Goal: Task Accomplishment & Management: Manage account settings

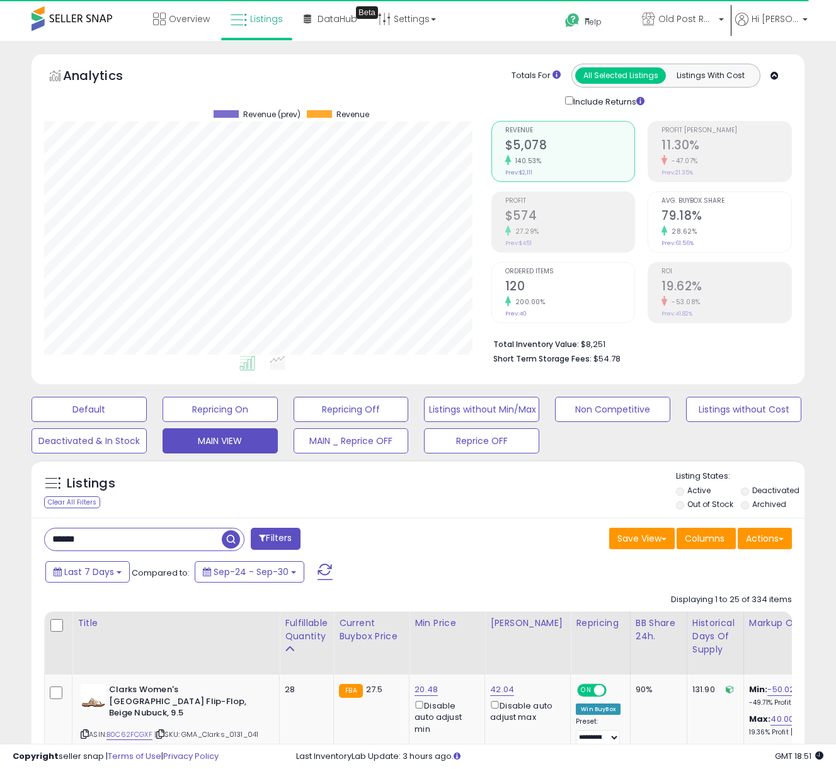
scroll to position [258, 447]
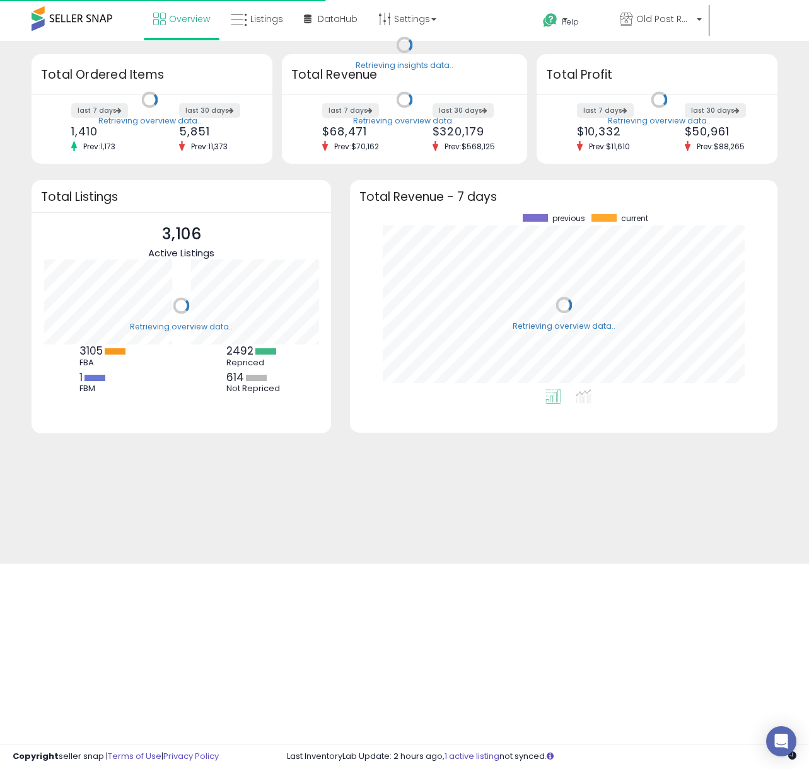
scroll to position [175, 401]
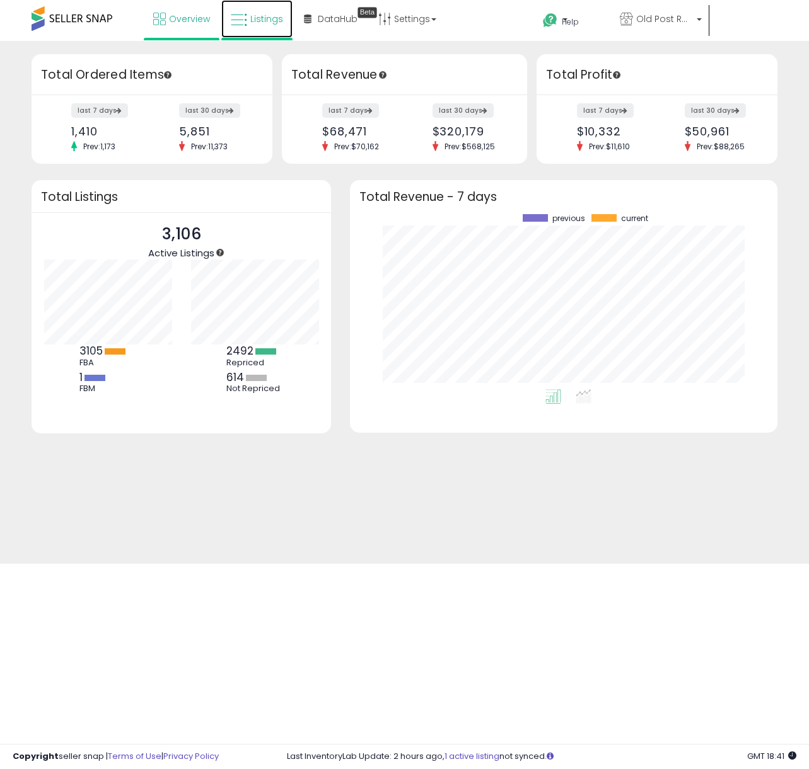
click at [277, 18] on span "Listings" at bounding box center [266, 19] width 33 height 13
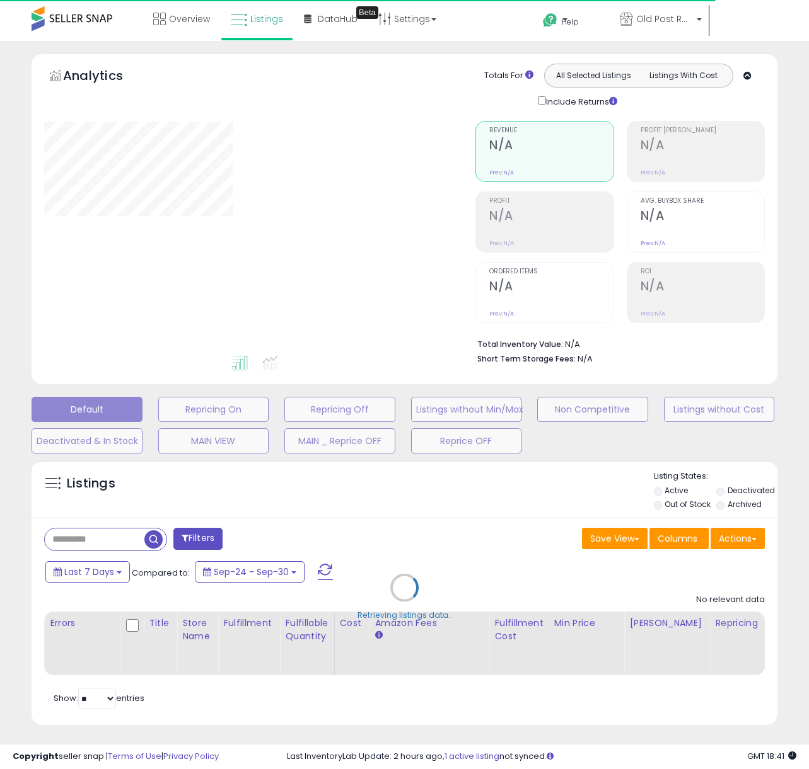
click at [83, 542] on div "Retrieving listings data.." at bounding box center [404, 597] width 764 height 287
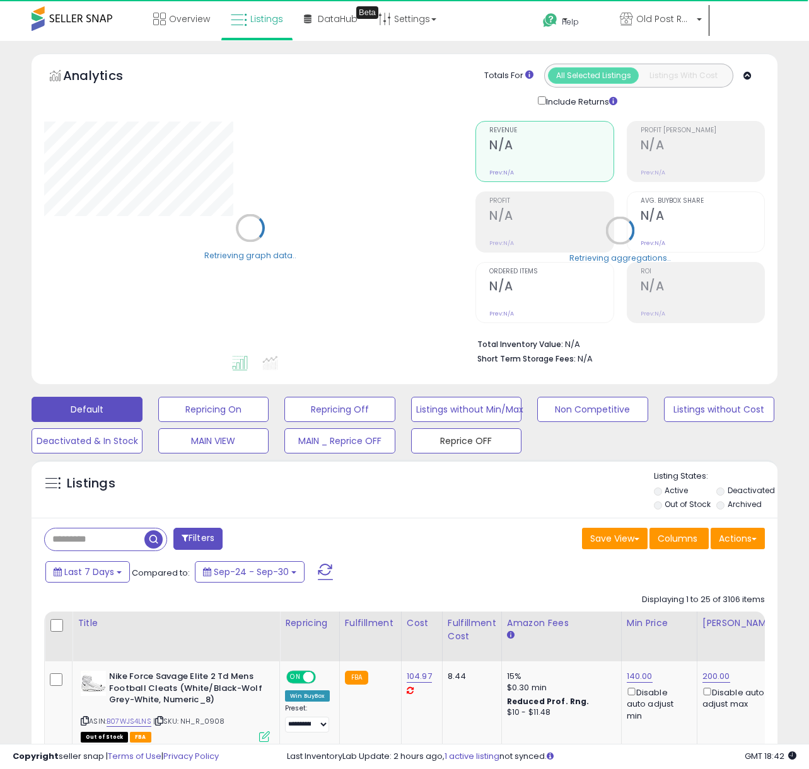
drag, startPoint x: 422, startPoint y: 434, endPoint x: 197, endPoint y: 533, distance: 245.5
click at [422, 434] on button "Reprice OFF" at bounding box center [466, 441] width 111 height 25
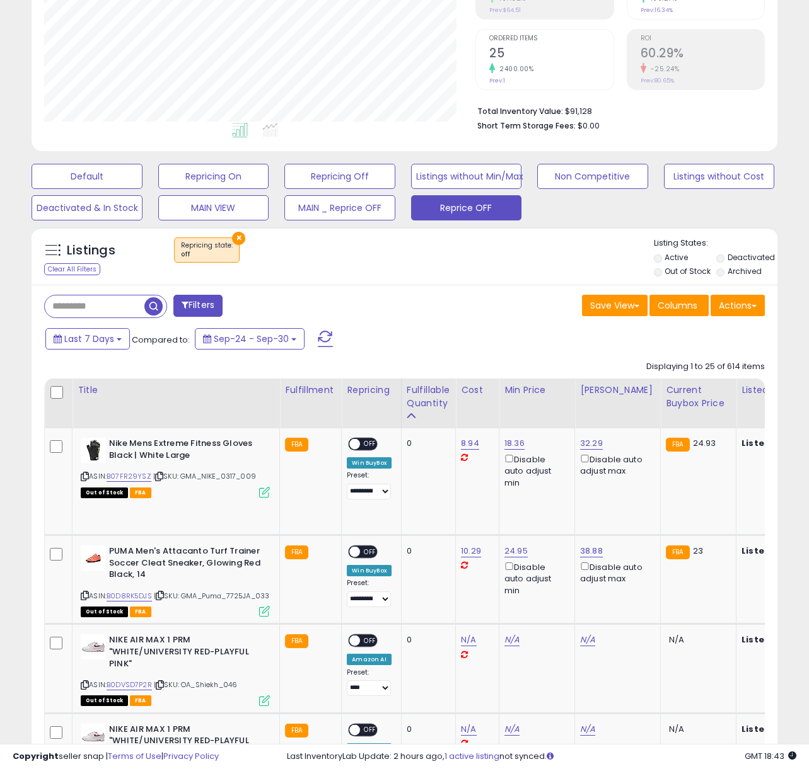
scroll to position [254, 0]
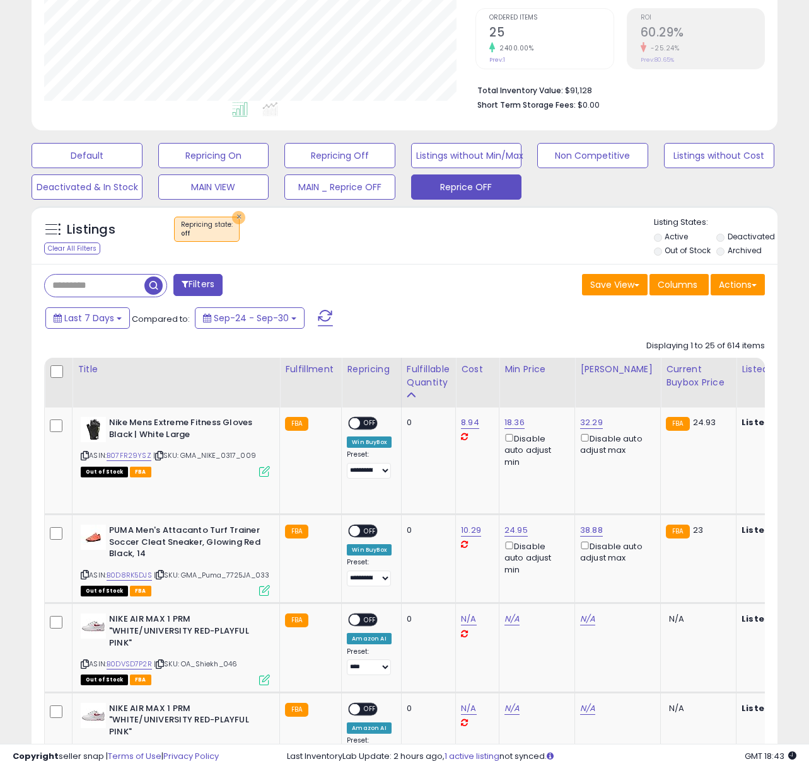
drag, startPoint x: 232, startPoint y: 216, endPoint x: 778, endPoint y: 638, distance: 690.0
click at [232, 216] on button "×" at bounding box center [238, 217] width 13 height 13
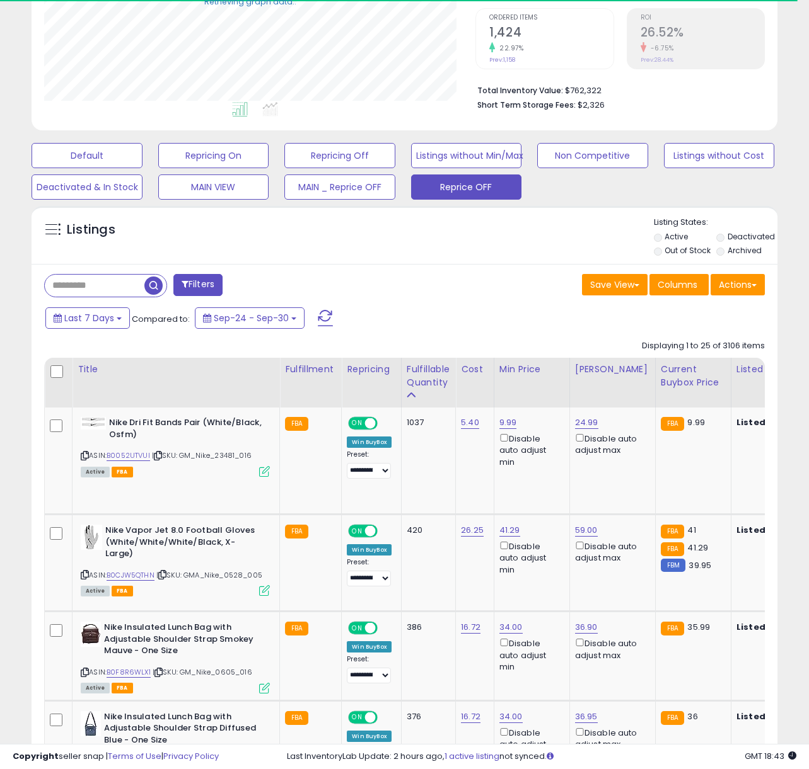
click at [78, 286] on input "text" at bounding box center [95, 286] width 100 height 22
paste input "**********"
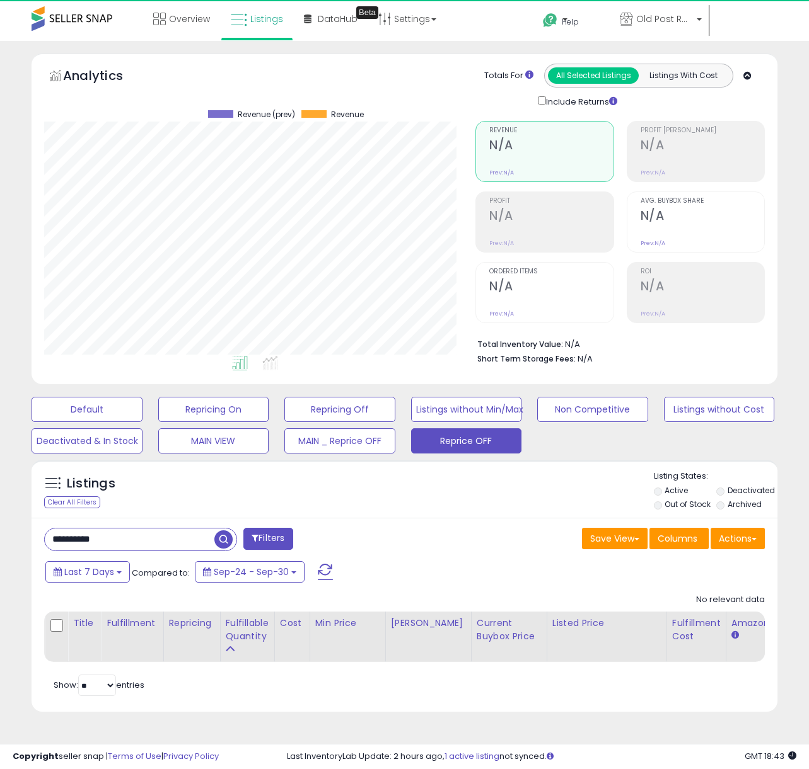
scroll to position [258, 431]
click at [730, 490] on label "Deactivated" at bounding box center [750, 490] width 47 height 11
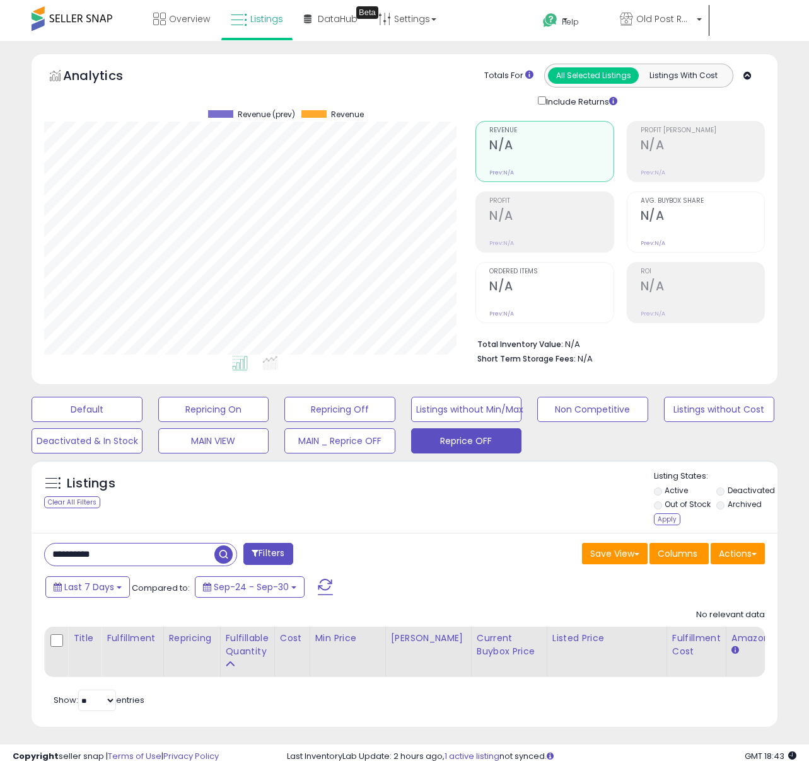
drag, startPoint x: 660, startPoint y: 518, endPoint x: 667, endPoint y: 519, distance: 7.6
click at [660, 518] on div "Apply" at bounding box center [667, 520] width 26 height 12
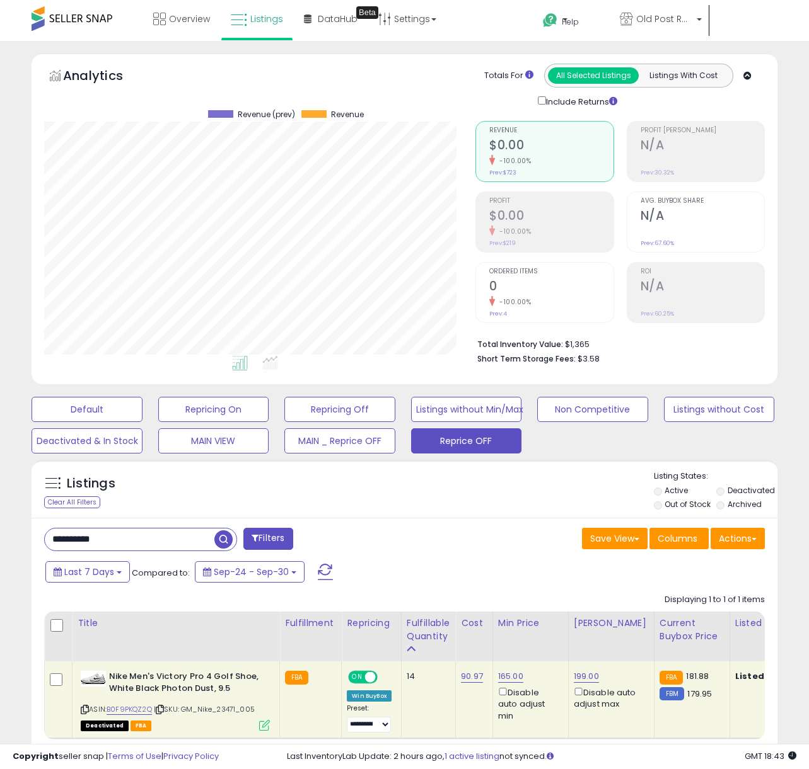
click at [130, 543] on input "**********" at bounding box center [130, 540] width 170 height 22
type input "*"
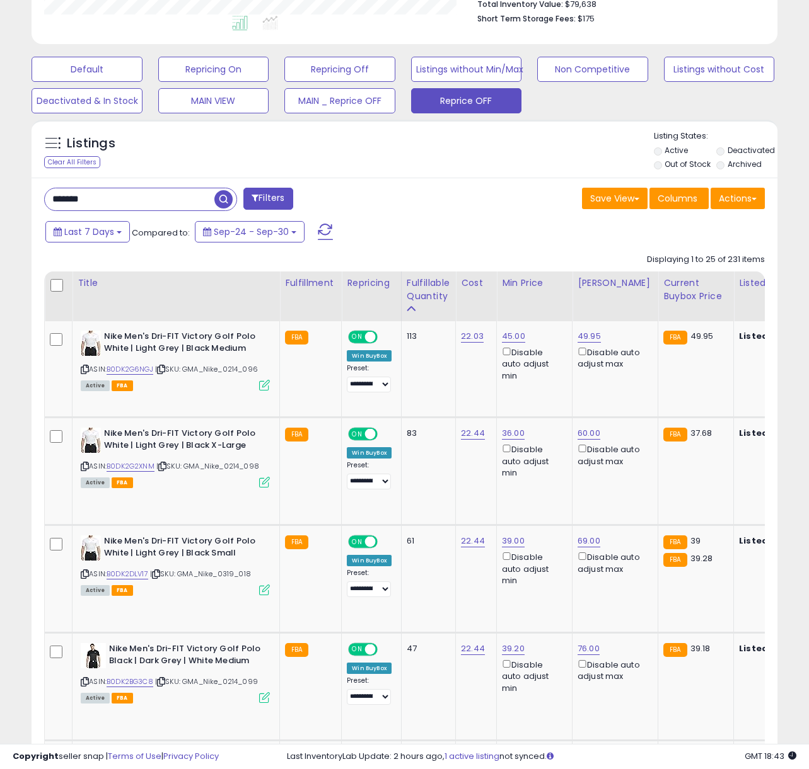
click at [141, 201] on input "*******" at bounding box center [130, 199] width 170 height 22
type input "**********"
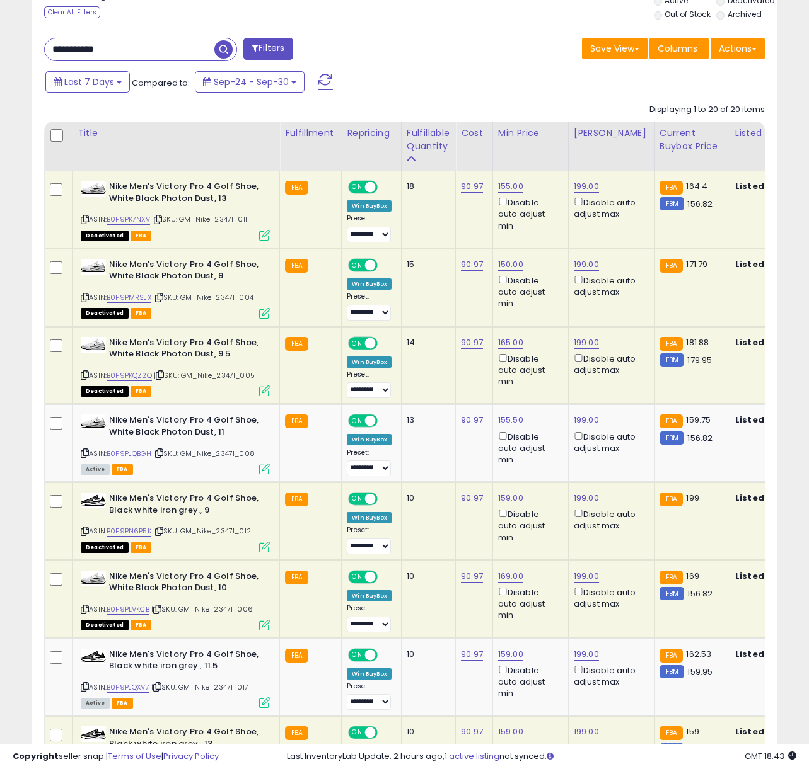
drag, startPoint x: 355, startPoint y: 340, endPoint x: 370, endPoint y: 290, distance: 52.5
click at [355, 340] on span "ON" at bounding box center [357, 343] width 16 height 11
click at [367, 268] on span at bounding box center [370, 265] width 11 height 11
click at [359, 187] on span "ON" at bounding box center [357, 187] width 16 height 11
click at [354, 502] on span "ON" at bounding box center [357, 499] width 16 height 11
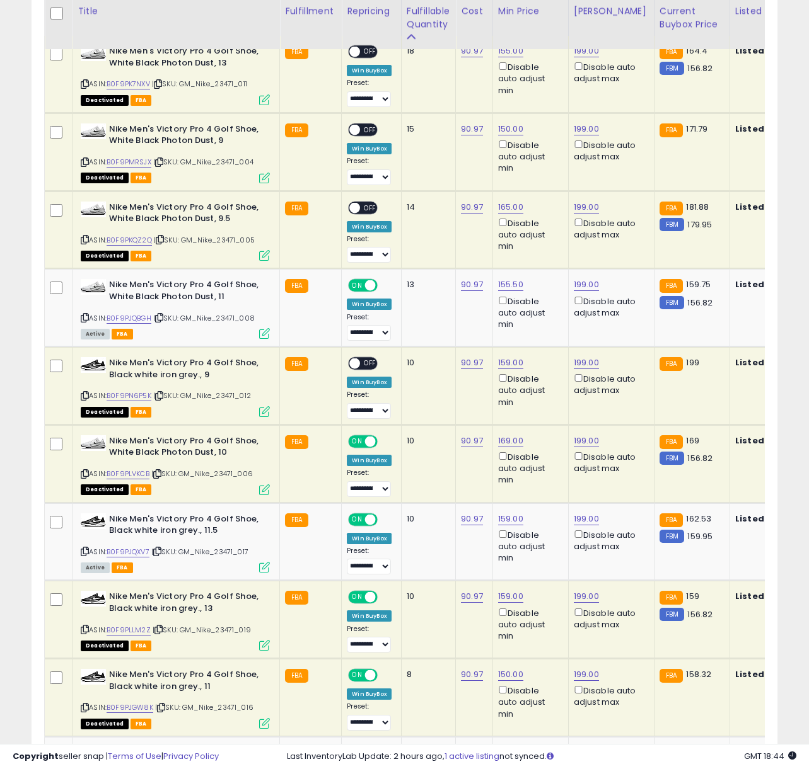
drag, startPoint x: 360, startPoint y: 439, endPoint x: 348, endPoint y: 474, distance: 36.5
click at [360, 440] on span "ON" at bounding box center [357, 441] width 16 height 11
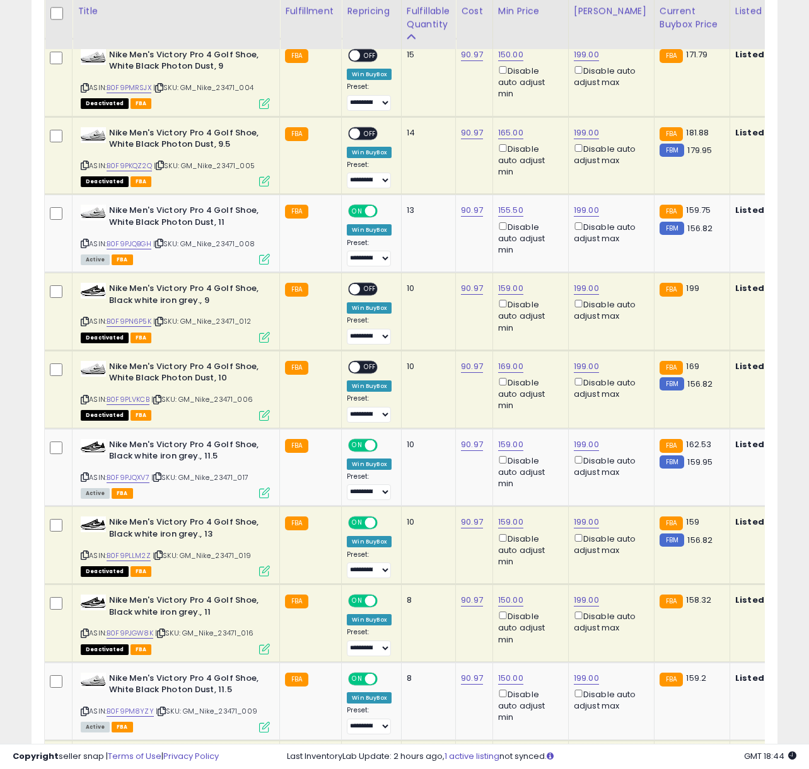
scroll to position [720, 0]
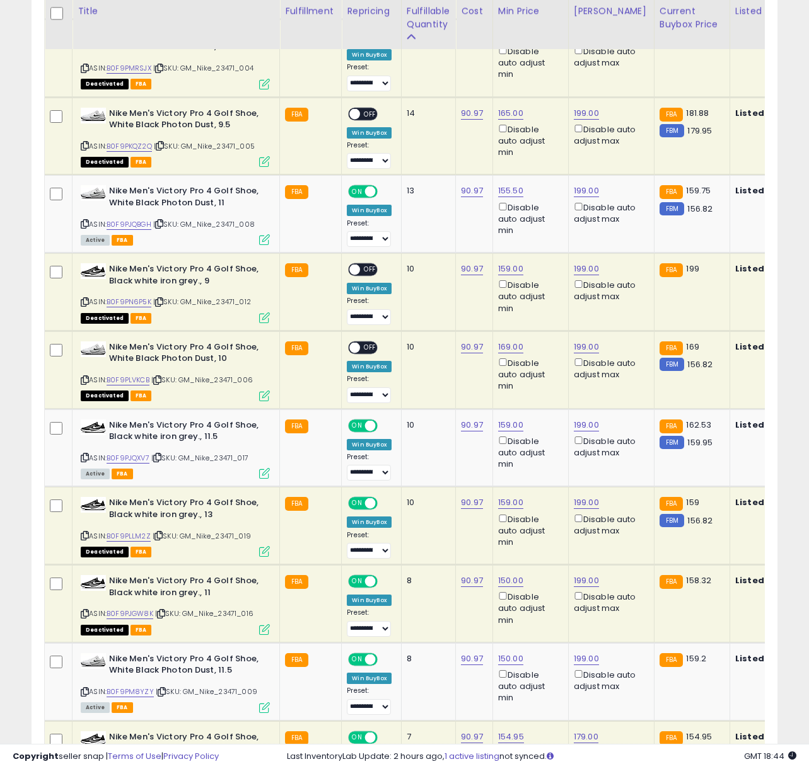
click at [360, 505] on span "ON" at bounding box center [357, 503] width 16 height 11
click at [360, 505] on span "OFF" at bounding box center [370, 503] width 20 height 11
drag, startPoint x: 357, startPoint y: 352, endPoint x: 364, endPoint y: 266, distance: 86.0
click at [357, 347] on div "ON OFF" at bounding box center [349, 347] width 30 height 11
click at [367, 265] on span "OFF" at bounding box center [370, 270] width 20 height 11
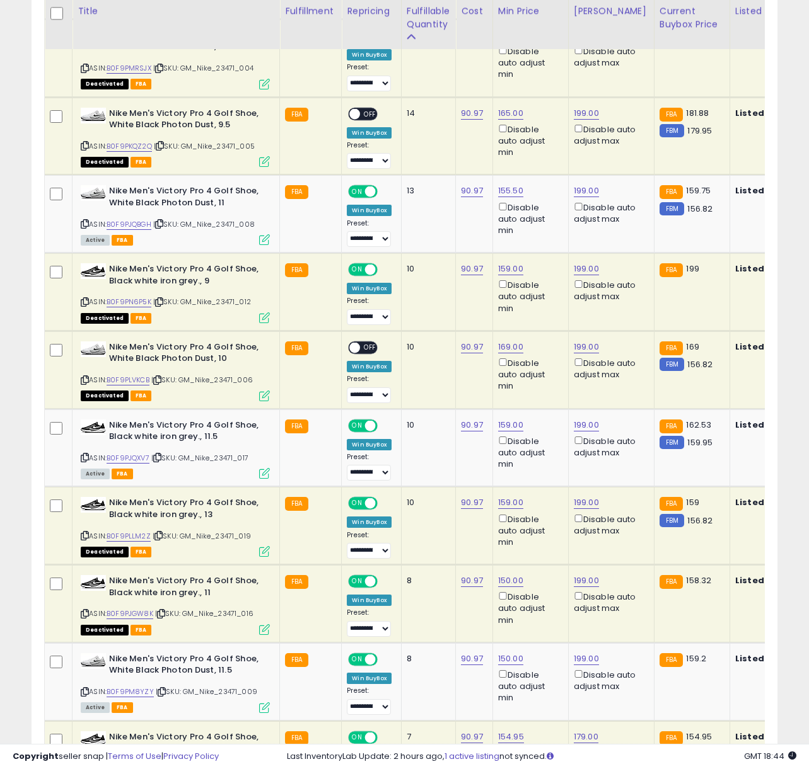
click at [370, 113] on span "OFF" at bounding box center [370, 113] width 20 height 11
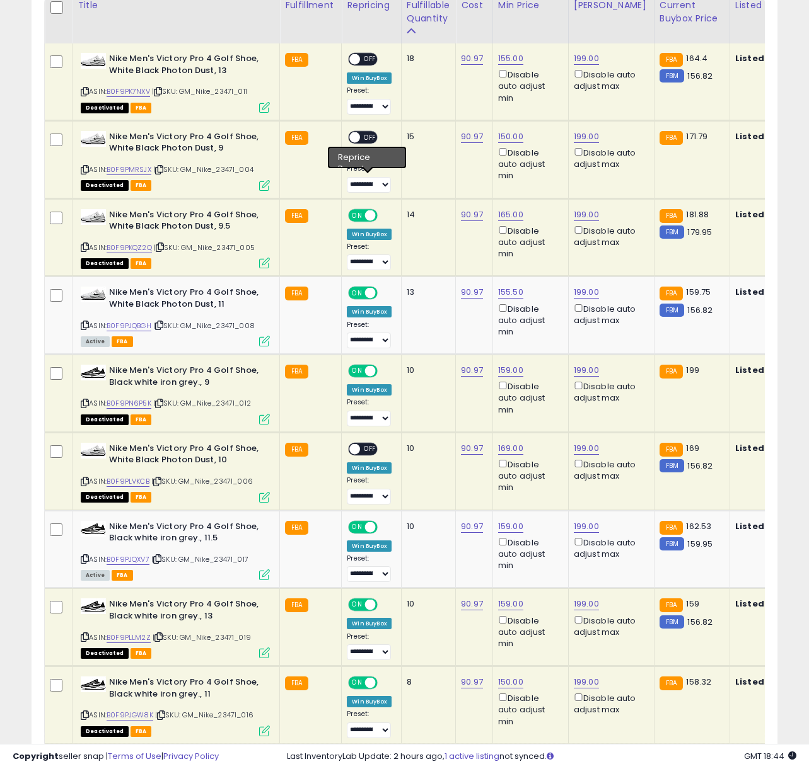
scroll to position [551, 0]
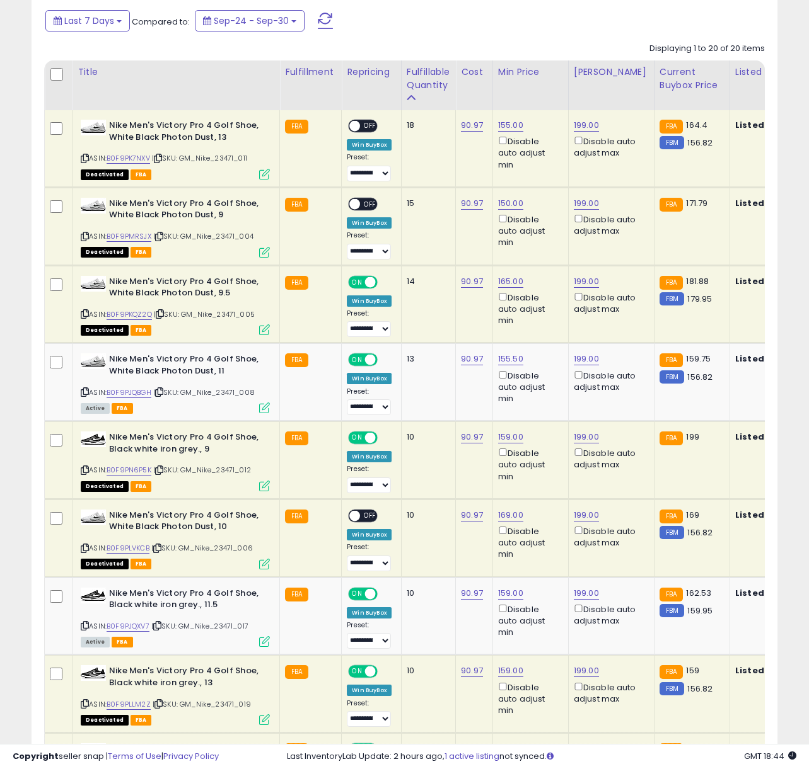
click at [368, 121] on span "OFF" at bounding box center [370, 126] width 20 height 11
click at [365, 203] on span "OFF" at bounding box center [370, 204] width 20 height 11
drag, startPoint x: 600, startPoint y: 127, endPoint x: 583, endPoint y: 125, distance: 17.1
click at [600, 127] on div "199.00 Disable auto adjust max" at bounding box center [608, 140] width 71 height 40
click at [583, 125] on link "199.00" at bounding box center [585, 125] width 25 height 13
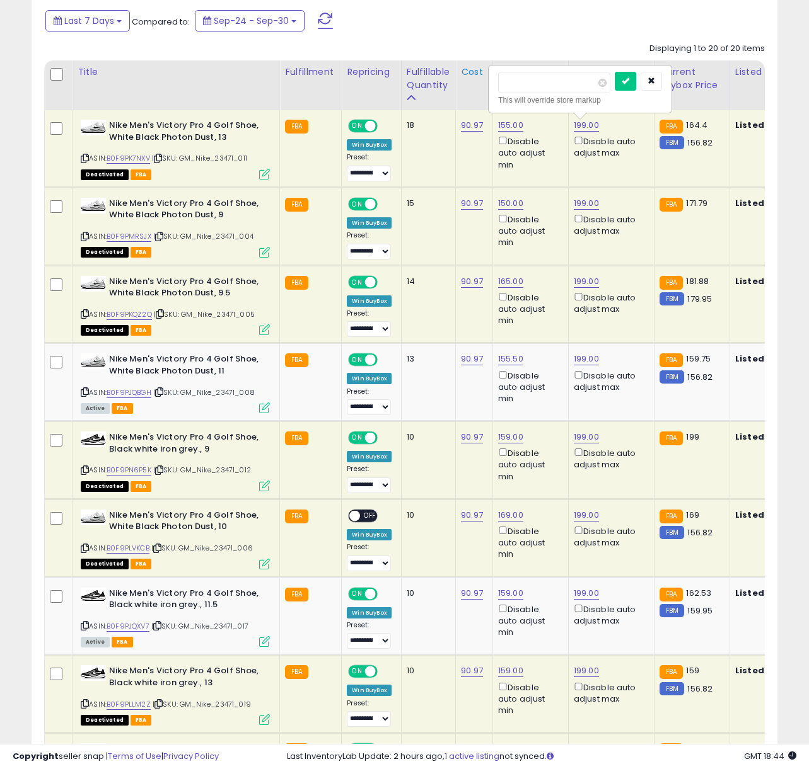
drag, startPoint x: 551, startPoint y: 86, endPoint x: 471, endPoint y: 70, distance: 81.0
type input "***"
click button "submit" at bounding box center [624, 81] width 21 height 19
click at [507, 127] on link "155.00" at bounding box center [510, 125] width 25 height 13
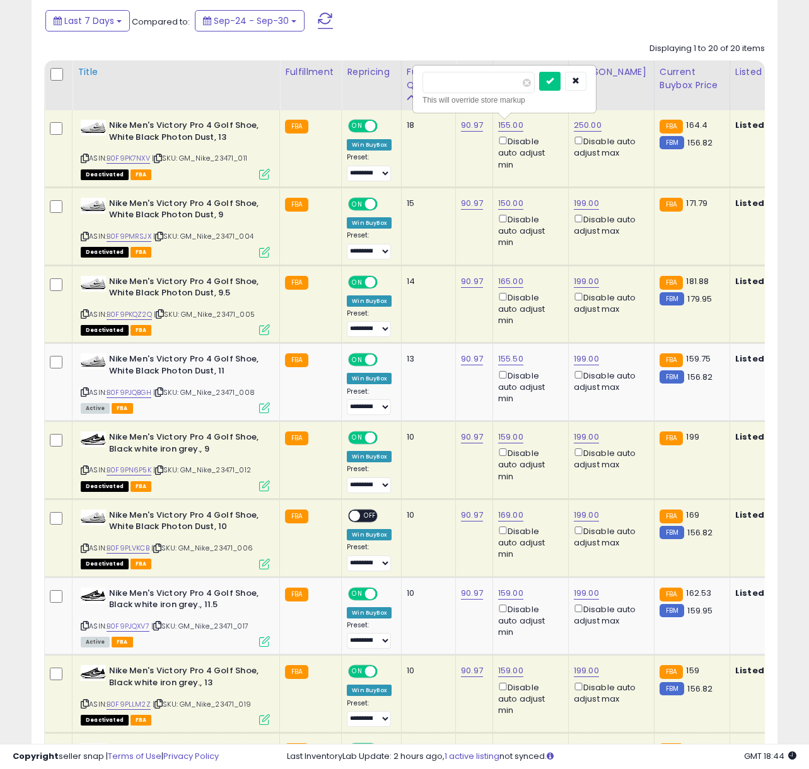
type input "***"
click button "submit" at bounding box center [549, 81] width 21 height 19
click at [506, 204] on link "150.00" at bounding box center [510, 203] width 25 height 13
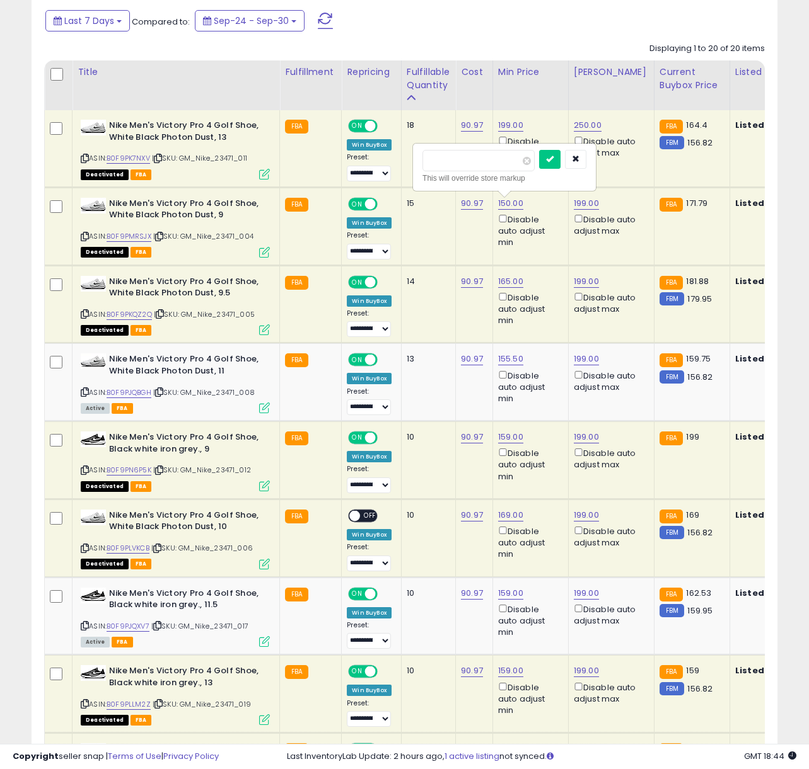
drag, startPoint x: 468, startPoint y: 163, endPoint x: 360, endPoint y: 157, distance: 107.3
type input "***"
click button "submit" at bounding box center [549, 159] width 21 height 19
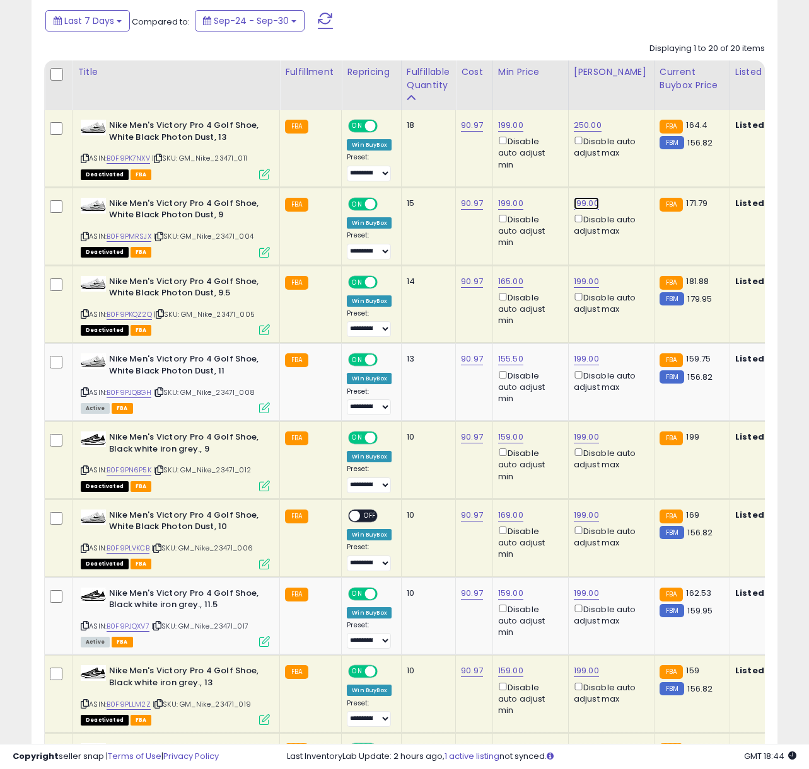
drag, startPoint x: 595, startPoint y: 202, endPoint x: 588, endPoint y: 202, distance: 6.9
click at [594, 202] on link "199.00" at bounding box center [585, 203] width 25 height 13
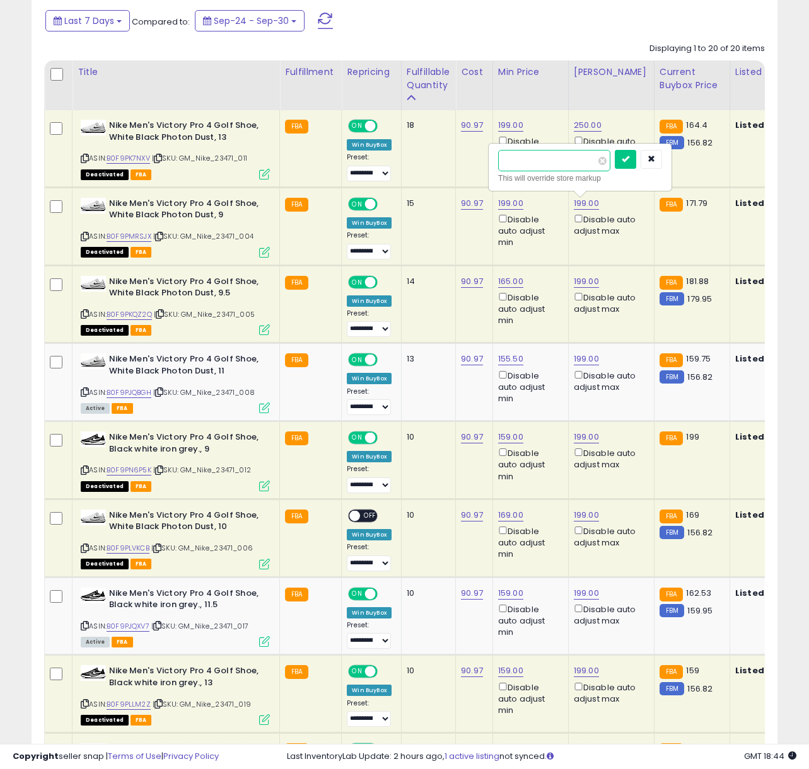
drag, startPoint x: 551, startPoint y: 167, endPoint x: 401, endPoint y: 148, distance: 151.2
type input "***"
click button "submit" at bounding box center [624, 159] width 21 height 19
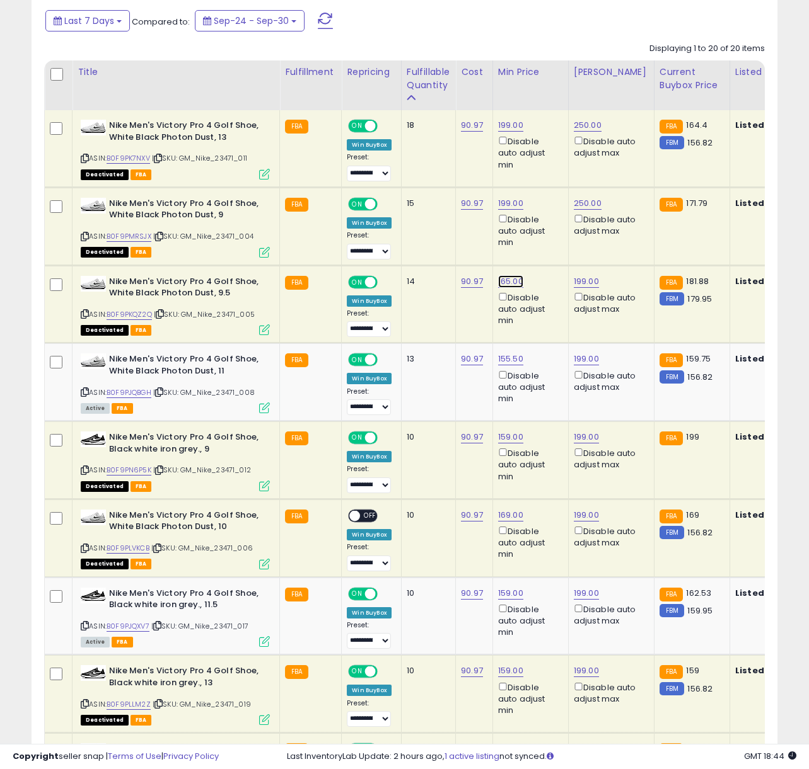
click at [512, 284] on link "165.00" at bounding box center [510, 281] width 25 height 13
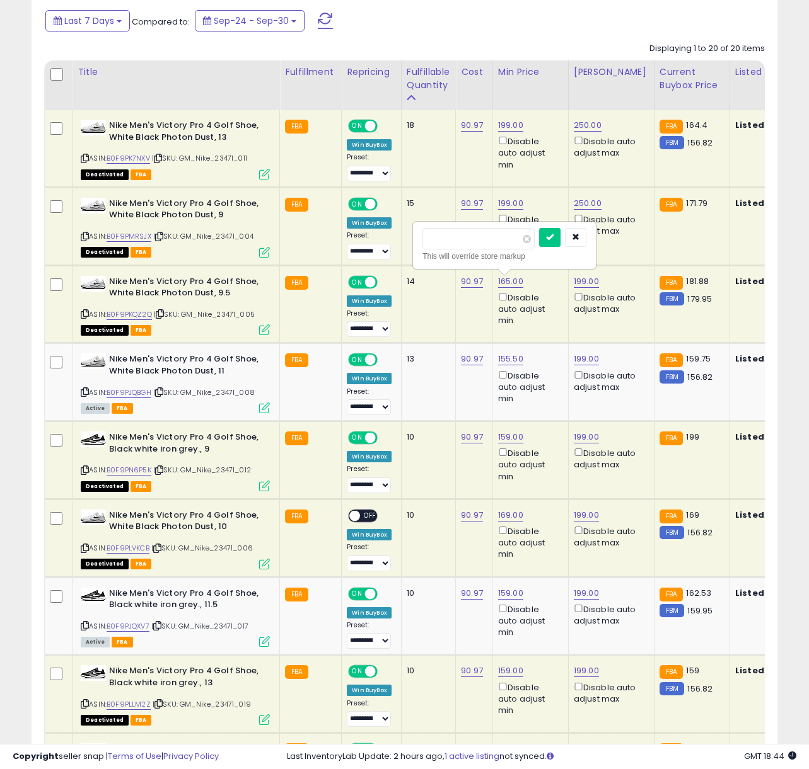
drag, startPoint x: 442, startPoint y: 233, endPoint x: 373, endPoint y: 226, distance: 69.7
type input "***"
click button "submit" at bounding box center [549, 237] width 21 height 19
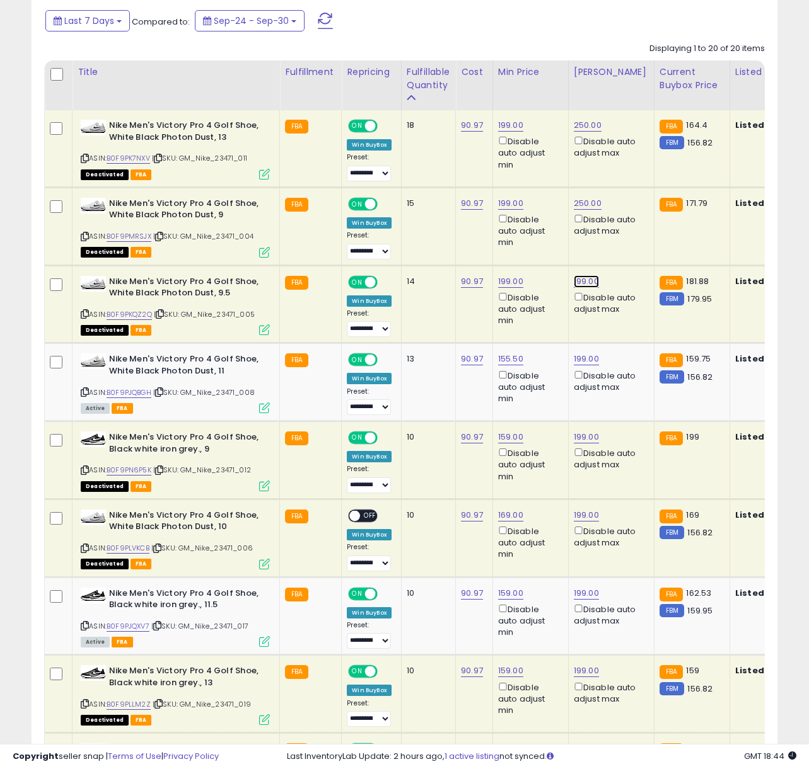
click at [585, 280] on link "199.00" at bounding box center [585, 281] width 25 height 13
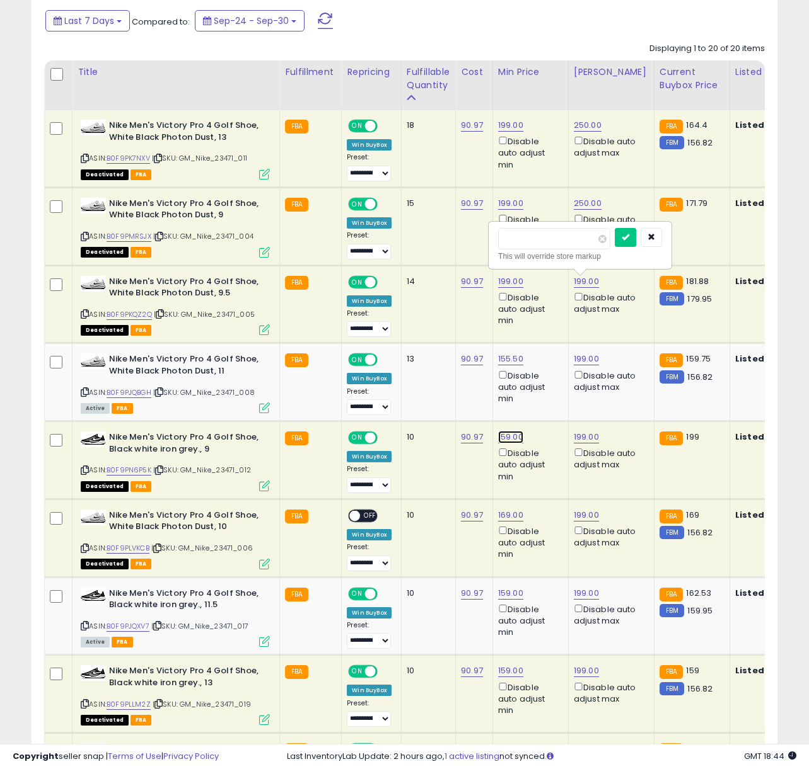
click at [507, 440] on link "159.00" at bounding box center [510, 437] width 25 height 13
drag, startPoint x: 489, startPoint y: 403, endPoint x: 388, endPoint y: 392, distance: 102.1
type input "***"
click button "submit" at bounding box center [549, 393] width 21 height 19
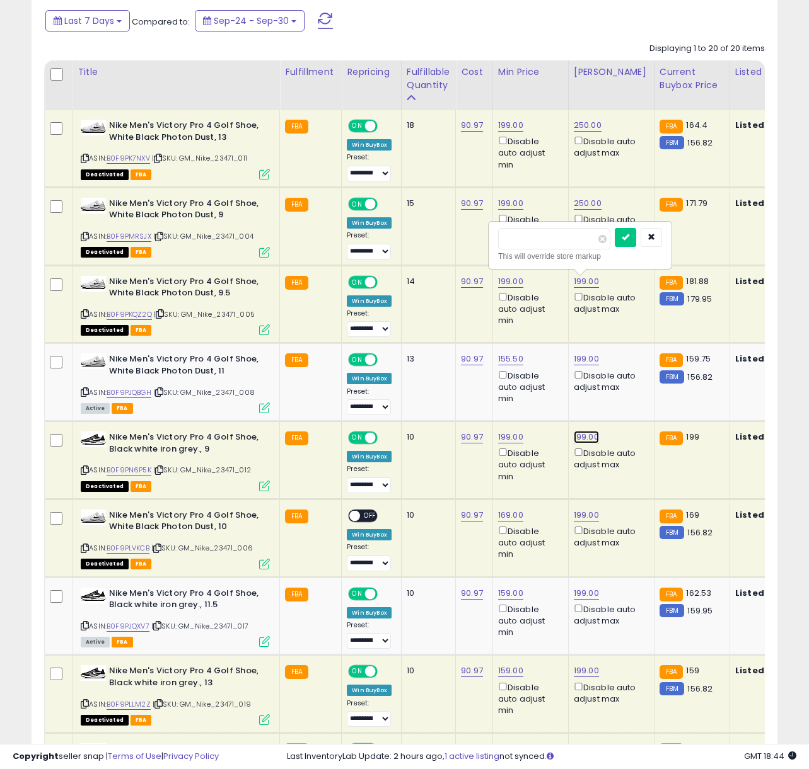
click at [585, 439] on link "199.00" at bounding box center [585, 437] width 25 height 13
drag, startPoint x: 561, startPoint y: 400, endPoint x: 493, endPoint y: 393, distance: 67.7
click at [493, 393] on div "****** This will override store markup" at bounding box center [579, 401] width 181 height 46
type input "***"
click button "submit" at bounding box center [624, 393] width 21 height 19
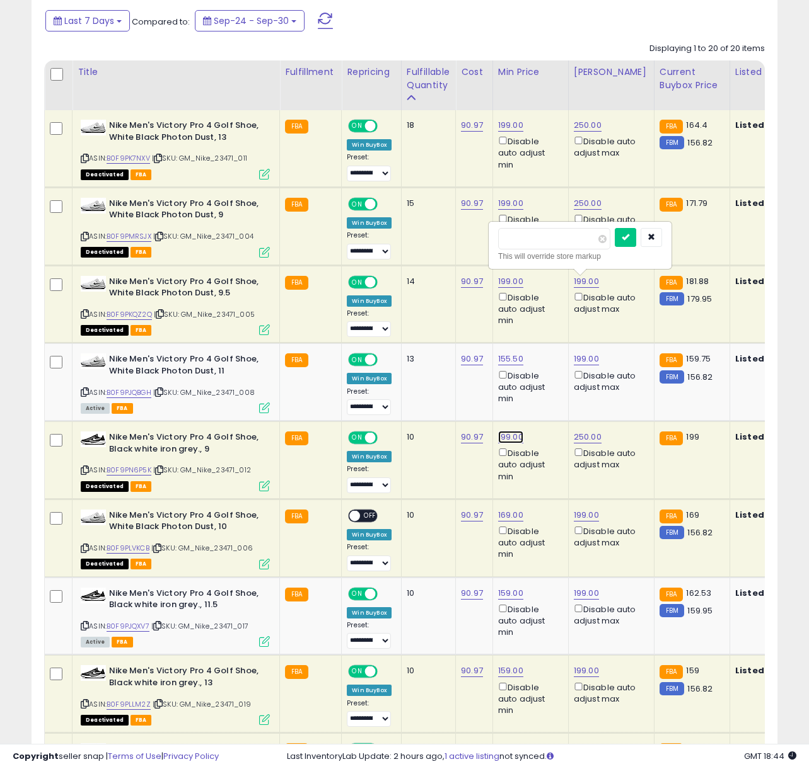
click at [511, 437] on link "199.00" at bounding box center [510, 437] width 25 height 13
drag, startPoint x: 496, startPoint y: 400, endPoint x: 364, endPoint y: 391, distance: 132.0
type input "***"
click button "submit" at bounding box center [549, 393] width 21 height 19
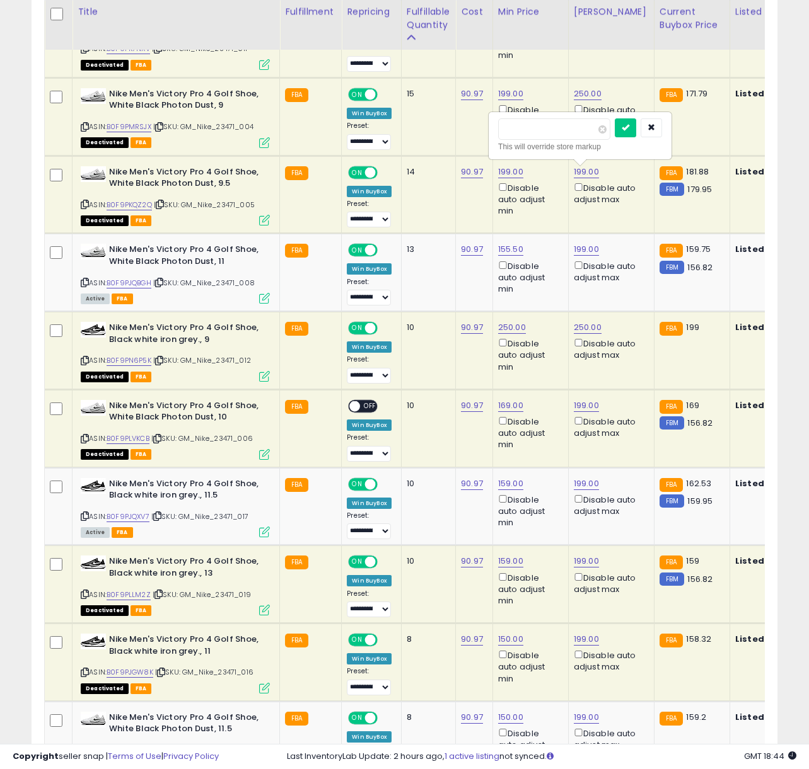
scroll to position [662, 0]
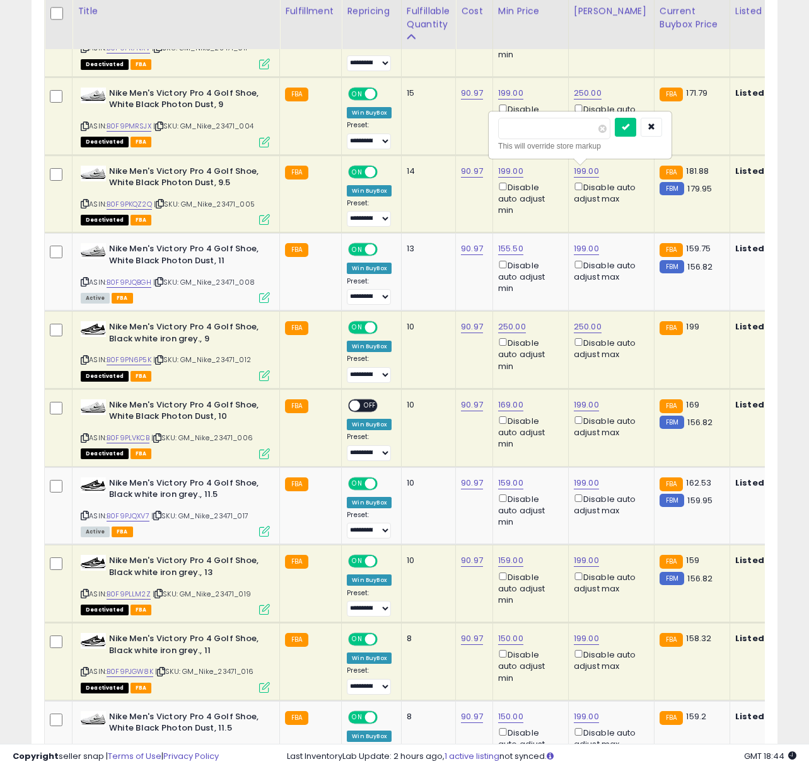
click at [366, 405] on span "OFF" at bounding box center [370, 405] width 20 height 11
click at [518, 406] on link "169.00" at bounding box center [510, 405] width 25 height 13
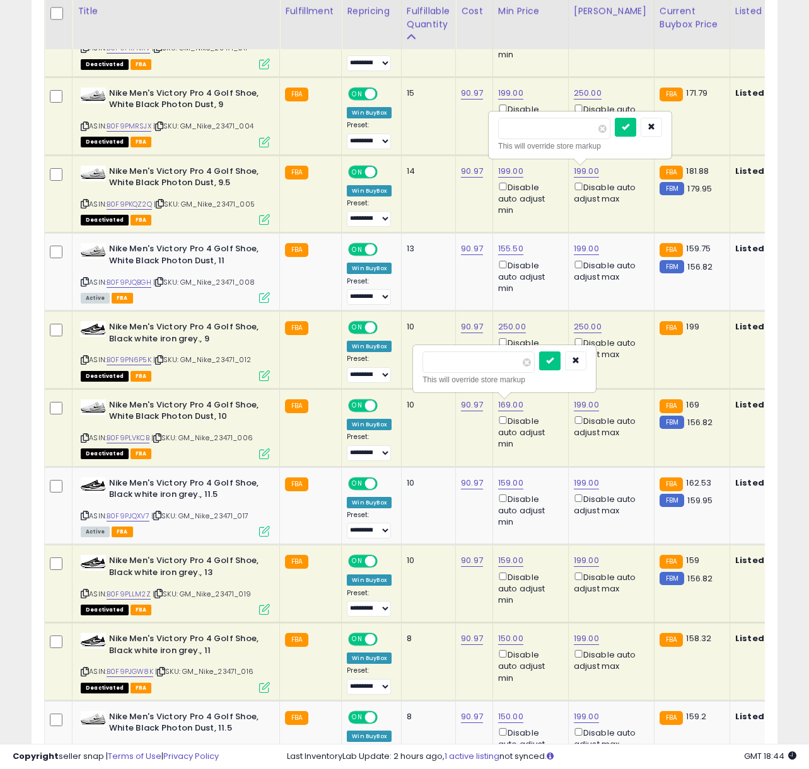
drag, startPoint x: 481, startPoint y: 365, endPoint x: 355, endPoint y: 350, distance: 126.9
type input "**"
click button "submit" at bounding box center [549, 361] width 21 height 19
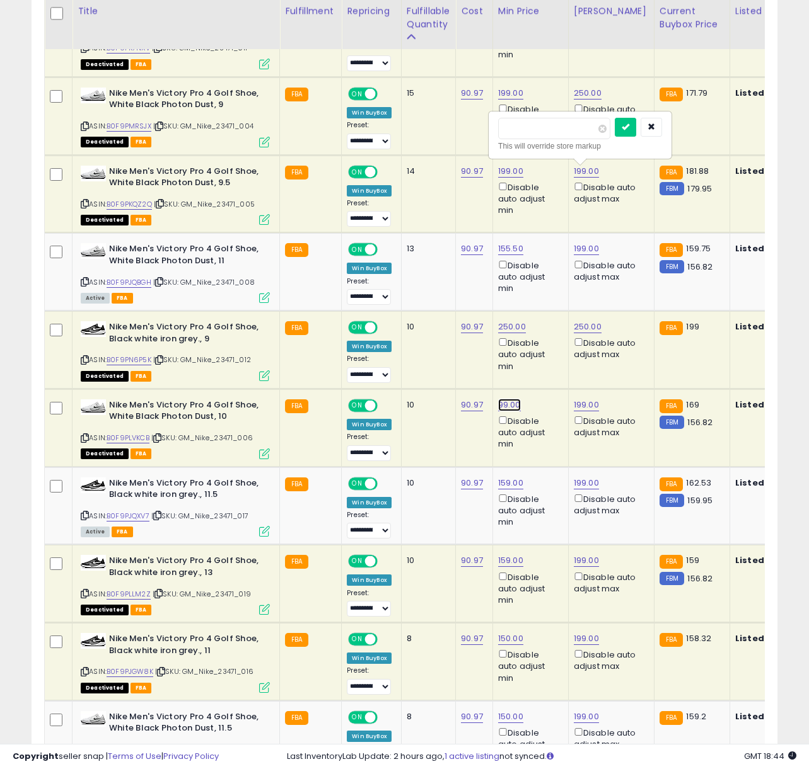
click at [500, 403] on link "99.00" at bounding box center [509, 405] width 23 height 13
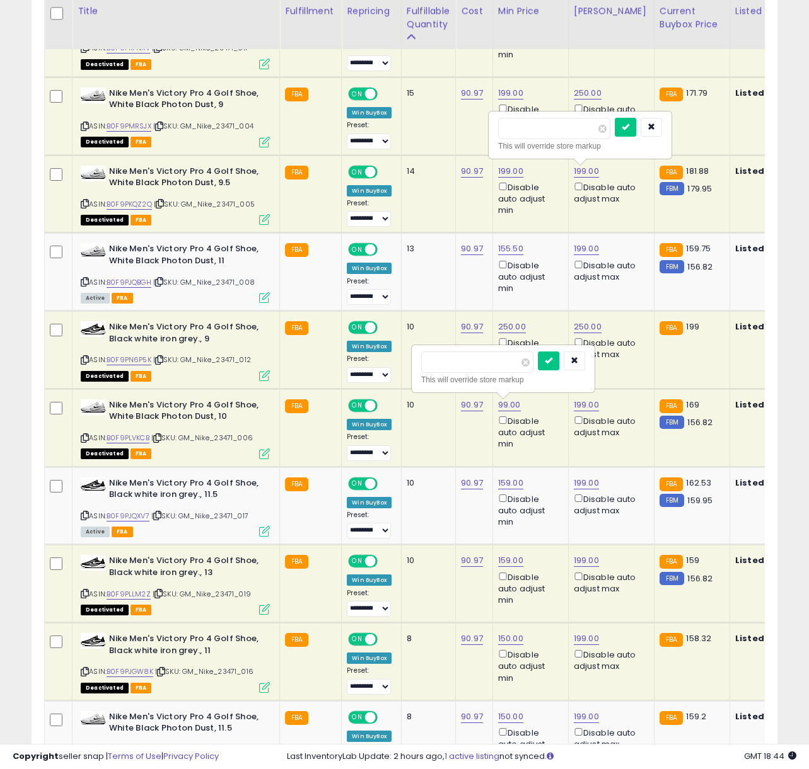
drag, startPoint x: 476, startPoint y: 364, endPoint x: 331, endPoint y: 358, distance: 145.1
type input "***"
click button "submit" at bounding box center [548, 361] width 21 height 19
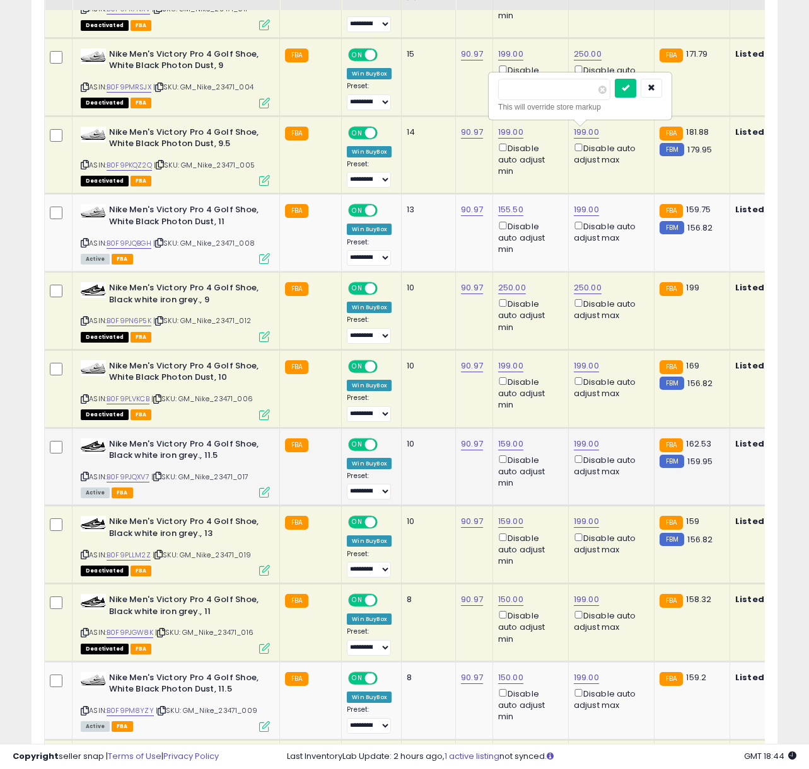
scroll to position [701, 0]
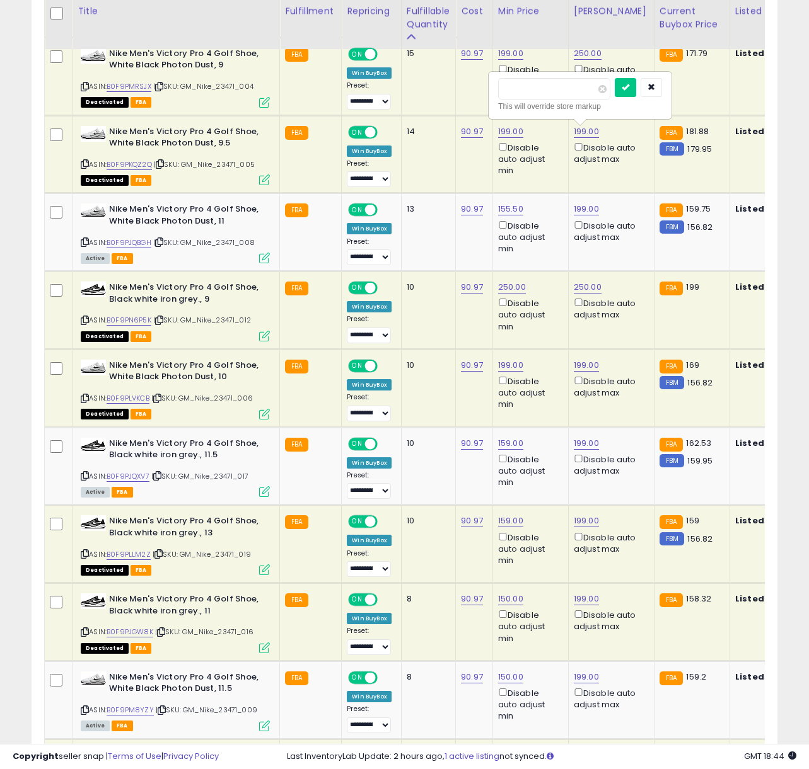
click at [523, 526] on div "159.00 Disable auto adjust min" at bounding box center [528, 541] width 60 height 51
click at [514, 525] on link "159.00" at bounding box center [510, 521] width 25 height 13
drag, startPoint x: 350, startPoint y: 462, endPoint x: 323, endPoint y: 461, distance: 27.1
type input "***"
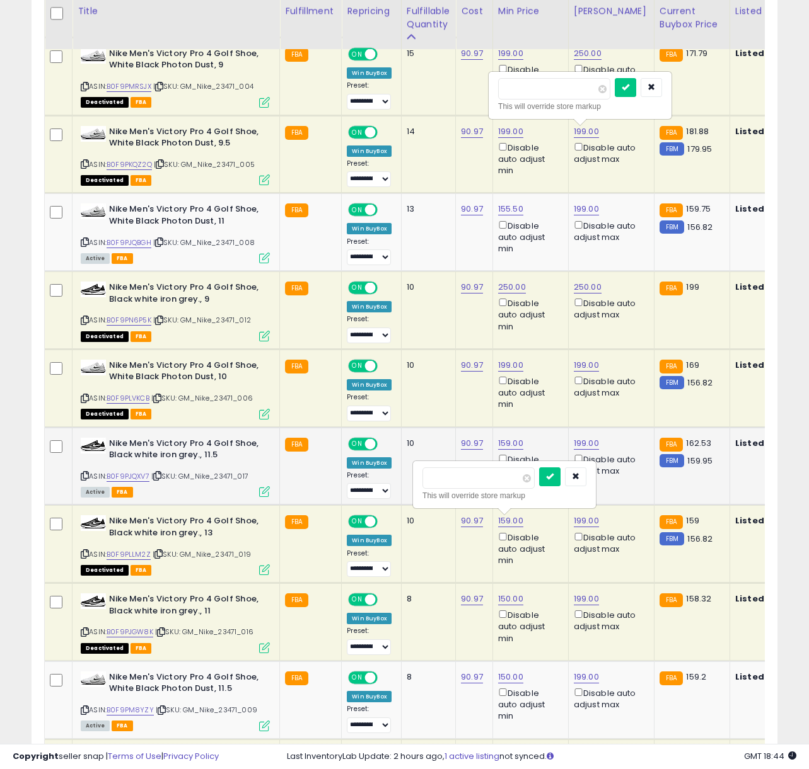
click button "submit" at bounding box center [549, 477] width 21 height 19
click at [508, 602] on link "150.00" at bounding box center [510, 599] width 25 height 13
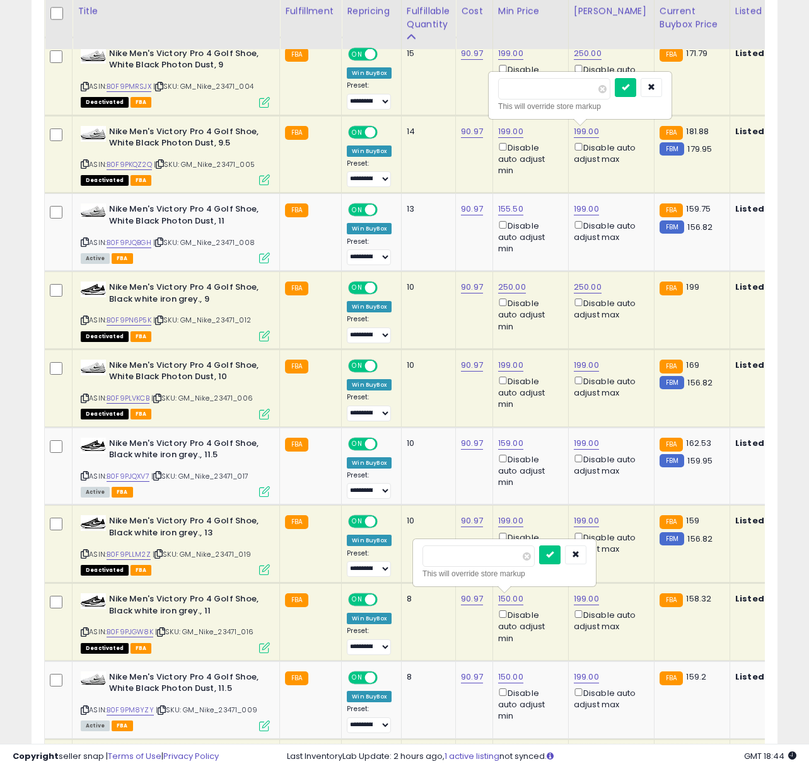
drag, startPoint x: 478, startPoint y: 565, endPoint x: 368, endPoint y: 550, distance: 111.3
type input "***"
click button "submit" at bounding box center [549, 555] width 21 height 19
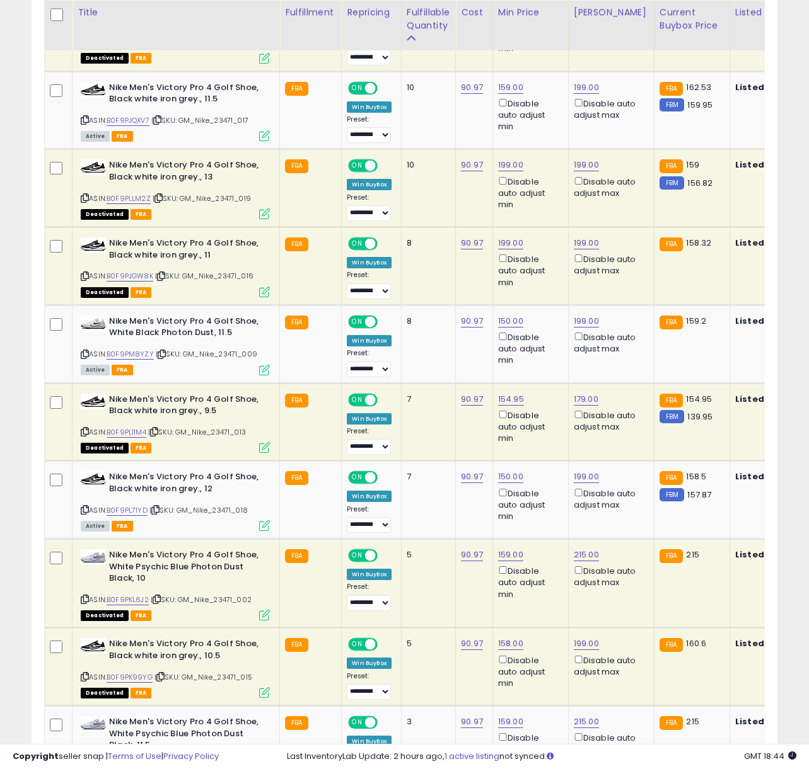
scroll to position [1059, 0]
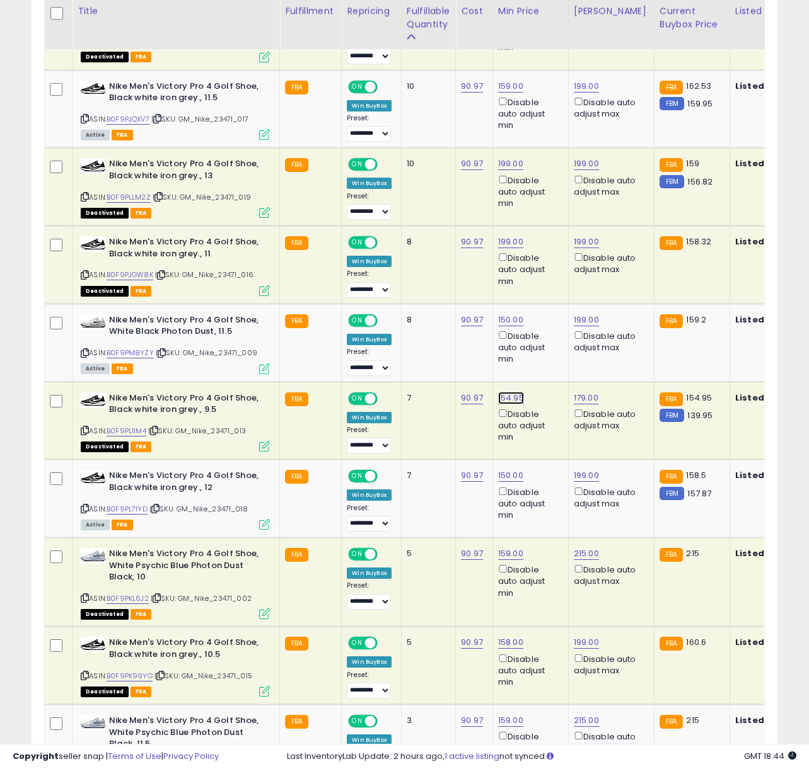
click at [504, 398] on link "154.95" at bounding box center [511, 398] width 26 height 13
drag, startPoint x: 454, startPoint y: 356, endPoint x: 352, endPoint y: 341, distance: 103.2
click at [584, 399] on link "179.00" at bounding box center [585, 398] width 25 height 13
drag, startPoint x: 524, startPoint y: 351, endPoint x: 436, endPoint y: 349, distance: 88.2
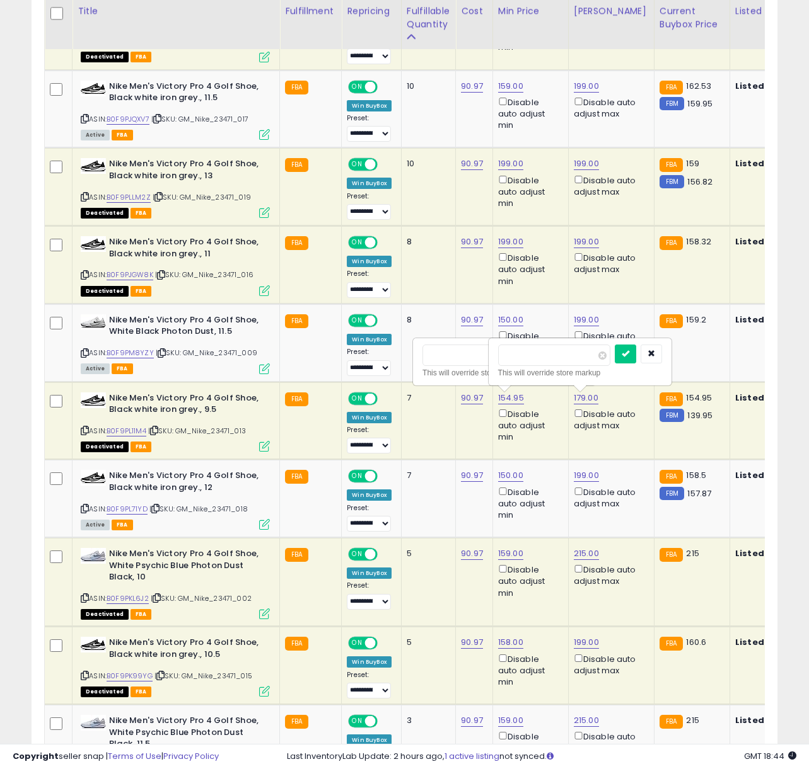
type input "***"
click button "submit" at bounding box center [624, 354] width 21 height 19
click at [504, 395] on link "154.95" at bounding box center [511, 398] width 26 height 13
drag, startPoint x: 381, startPoint y: 338, endPoint x: 340, endPoint y: 337, distance: 40.4
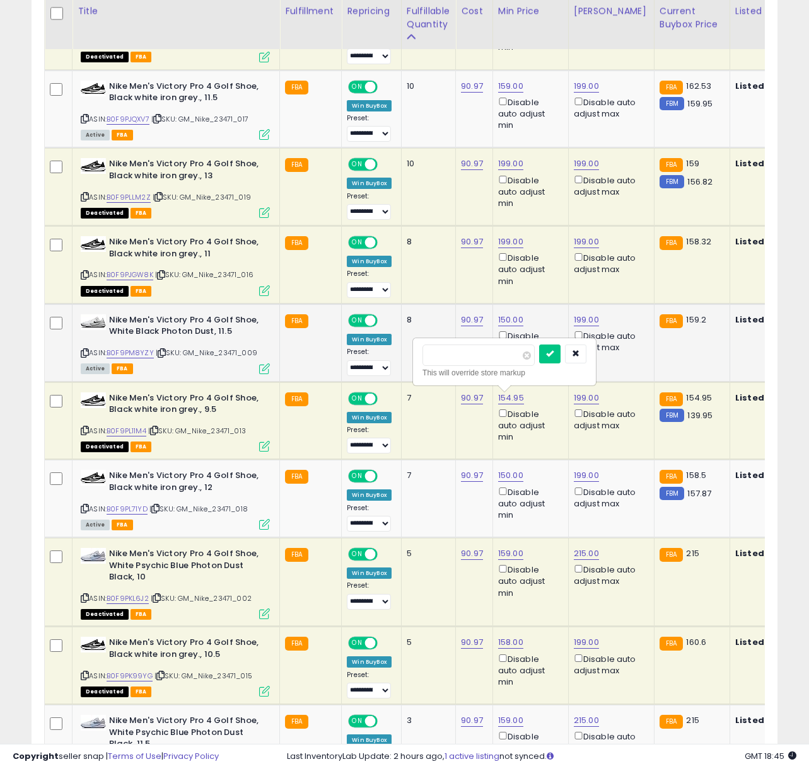
type input "***"
click button "submit" at bounding box center [549, 354] width 21 height 19
click at [494, 550] on td "159.00 Disable auto adjust min" at bounding box center [530, 582] width 76 height 89
click at [499, 551] on link "159.00" at bounding box center [510, 554] width 25 height 13
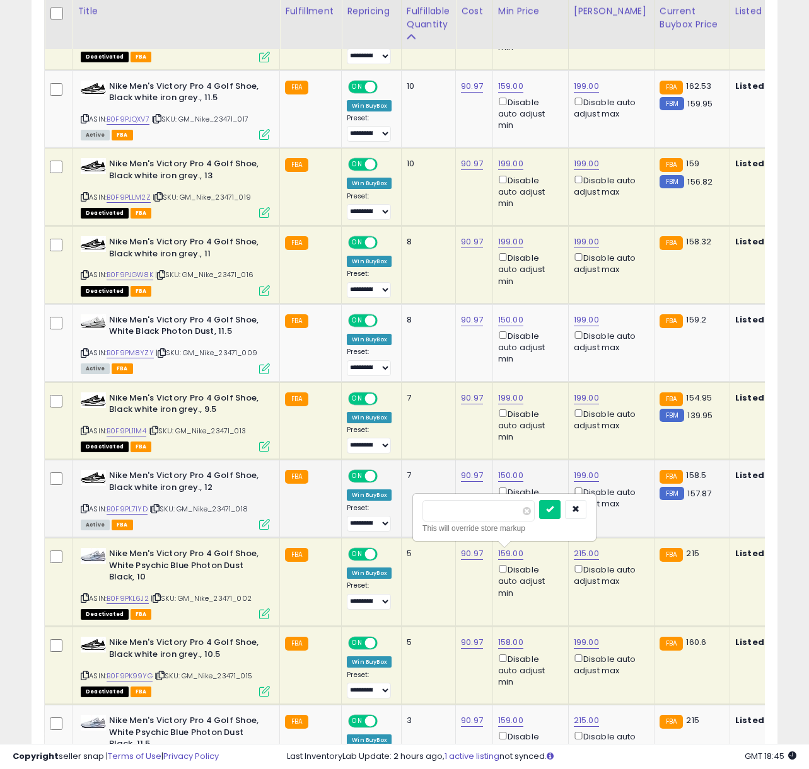
drag, startPoint x: 438, startPoint y: 501, endPoint x: 373, endPoint y: 498, distance: 65.0
type input "***"
click button "submit" at bounding box center [549, 509] width 21 height 19
click at [600, 549] on div "215.00 Disable auto adjust max" at bounding box center [608, 568] width 71 height 40
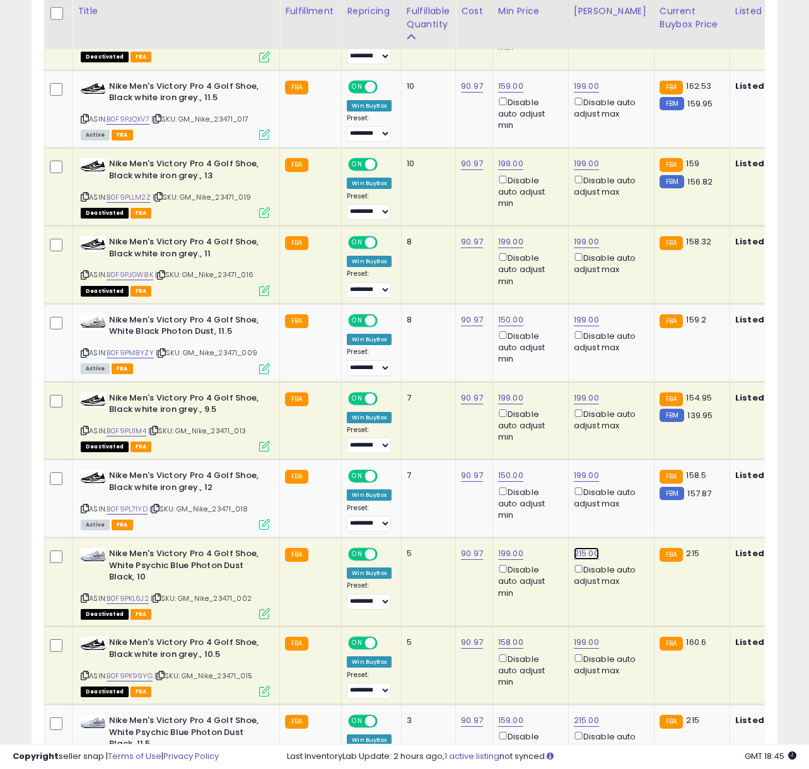
click at [591, 551] on link "215.00" at bounding box center [585, 554] width 25 height 13
drag, startPoint x: 531, startPoint y: 510, endPoint x: 439, endPoint y: 507, distance: 92.7
type input "***"
click button "submit" at bounding box center [624, 509] width 21 height 19
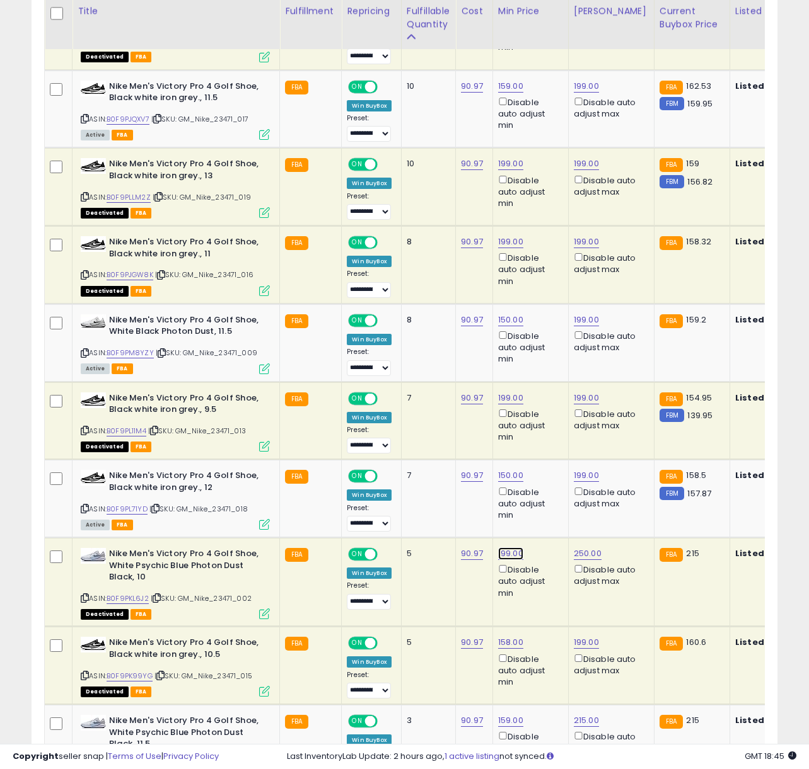
click at [514, 560] on link "199.00" at bounding box center [510, 554] width 25 height 13
drag, startPoint x: 476, startPoint y: 509, endPoint x: 349, endPoint y: 498, distance: 127.1
type input "***"
click button "submit" at bounding box center [549, 509] width 21 height 19
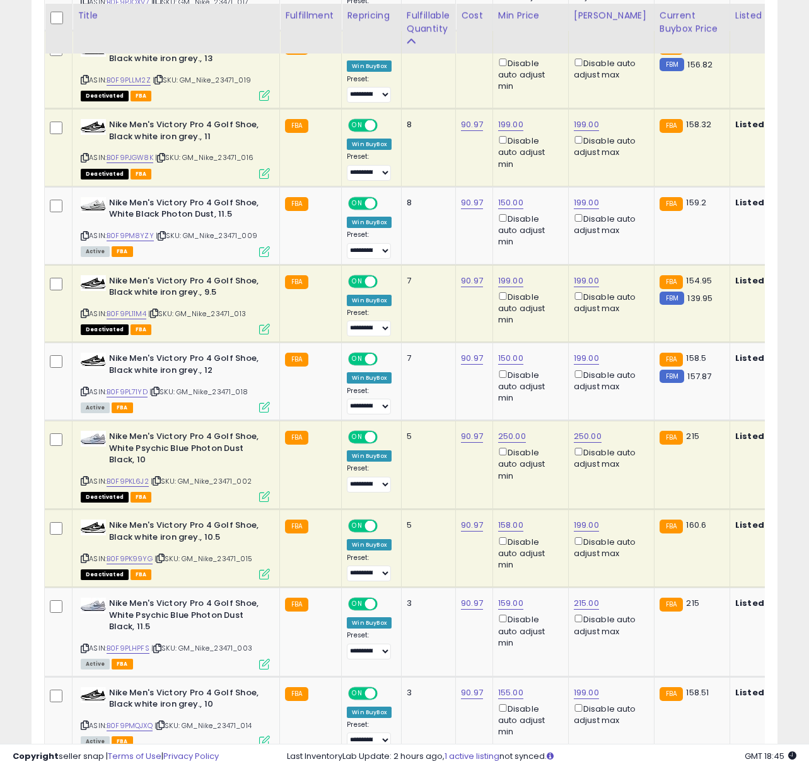
scroll to position [1181, 0]
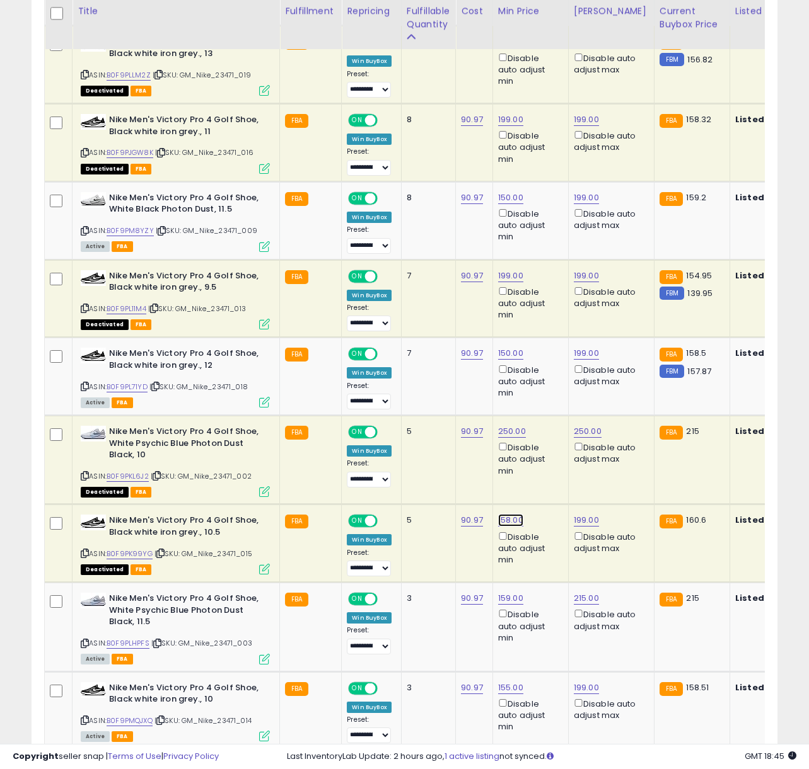
click at [498, 523] on link "158.00" at bounding box center [510, 520] width 25 height 13
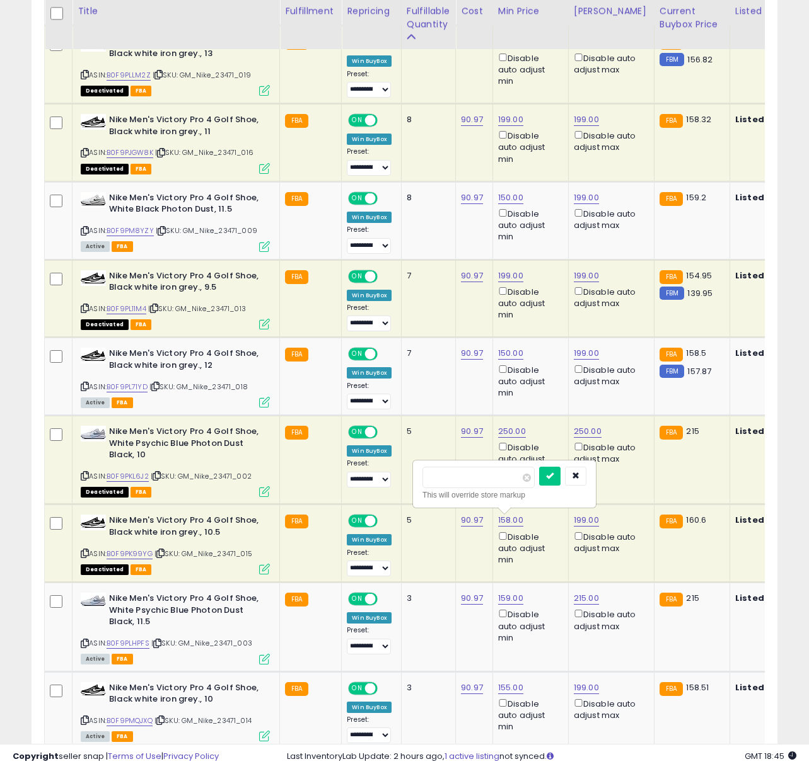
drag, startPoint x: 483, startPoint y: 485, endPoint x: 360, endPoint y: 471, distance: 123.7
drag, startPoint x: 475, startPoint y: 479, endPoint x: 284, endPoint y: 469, distance: 191.2
type input "***"
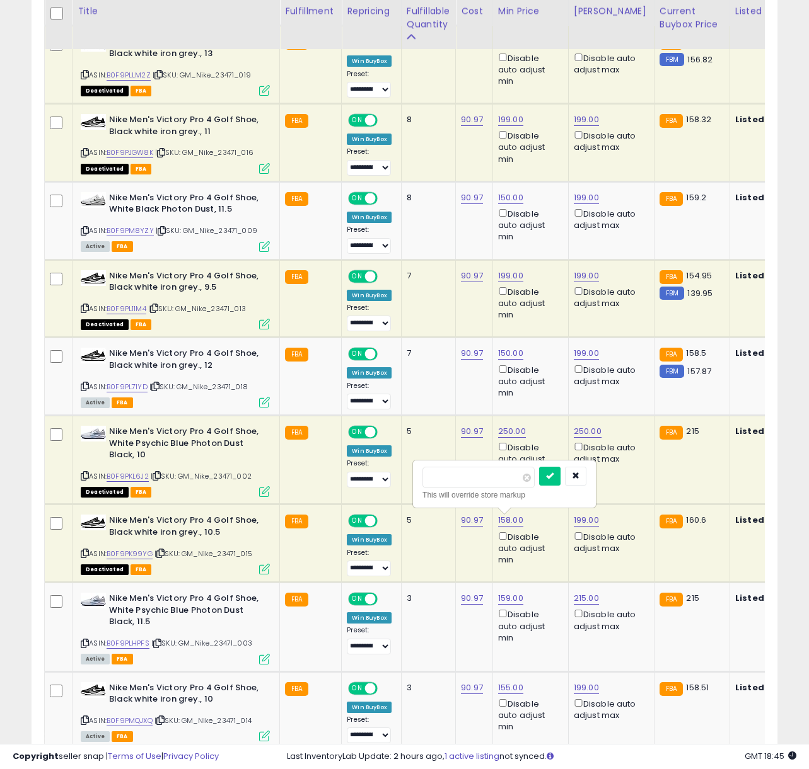
click button "submit" at bounding box center [549, 476] width 21 height 19
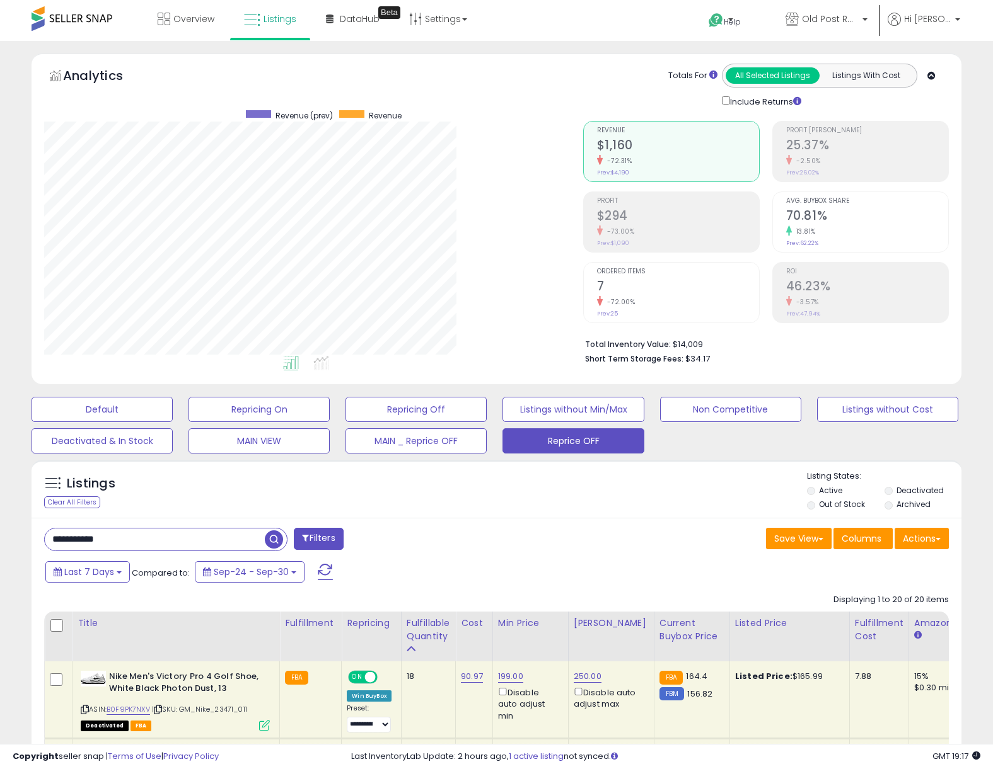
scroll to position [258, 538]
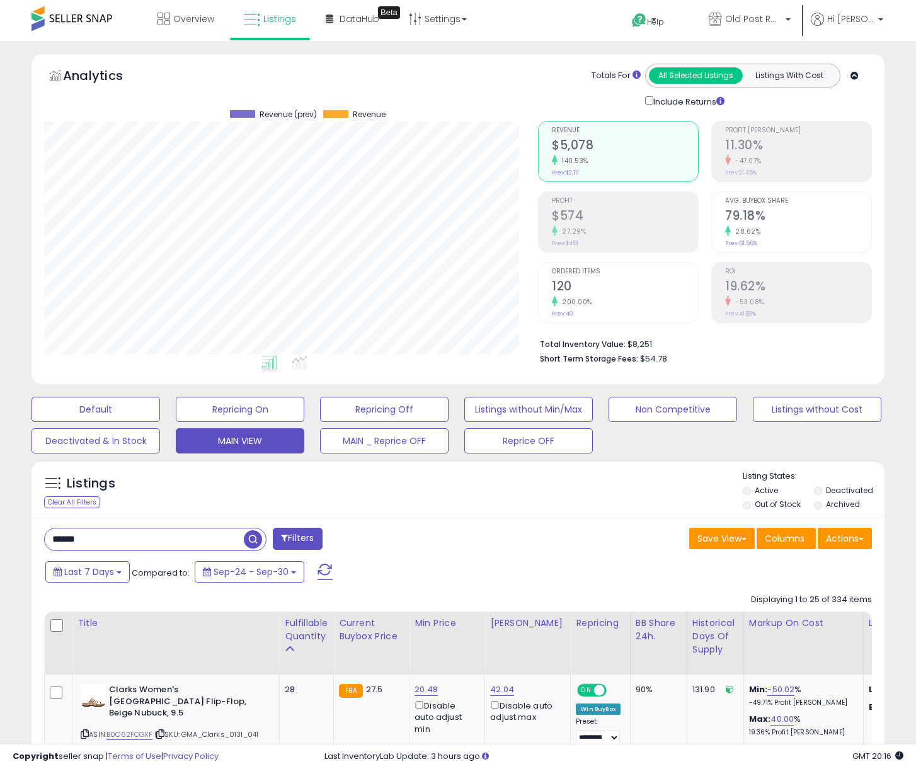
scroll to position [629939, 629704]
